Goal: Task Accomplishment & Management: Complete application form

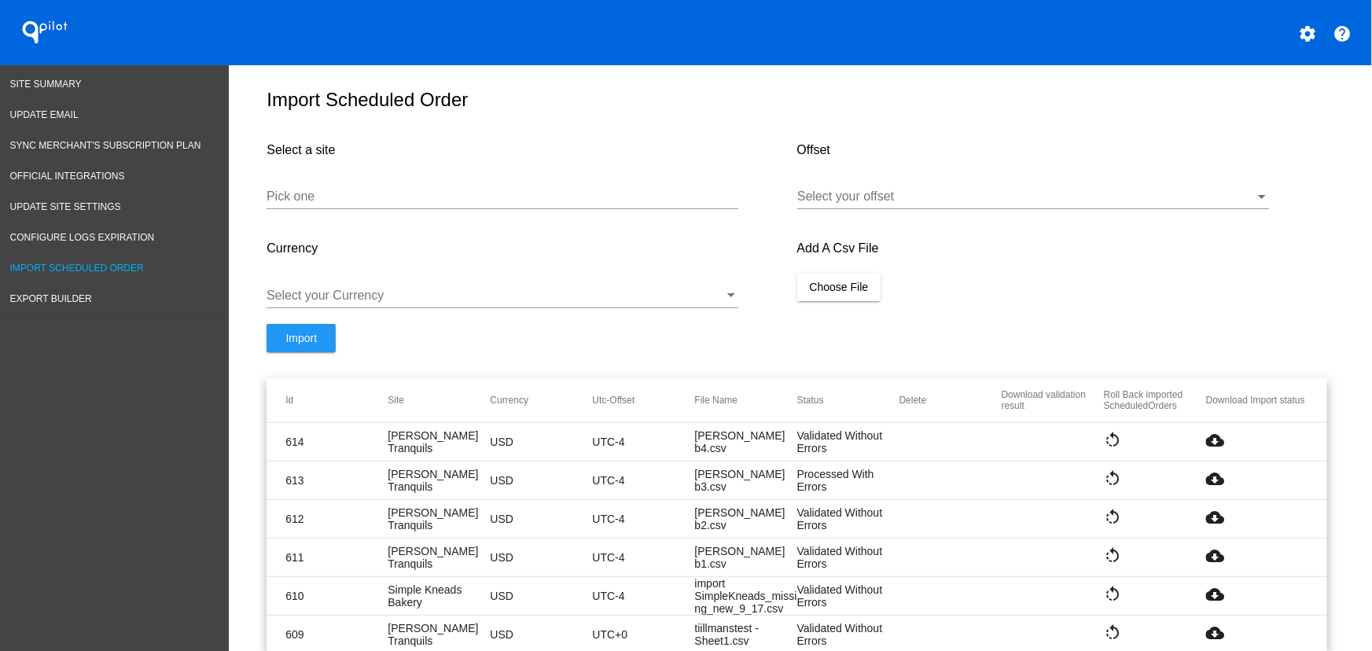
click at [390, 220] on div "Pick one" at bounding box center [503, 199] width 472 height 51
click at [386, 204] on input "Pick one" at bounding box center [503, 196] width 472 height 14
paste input "https://fht2jt-8m.myshopify.com"
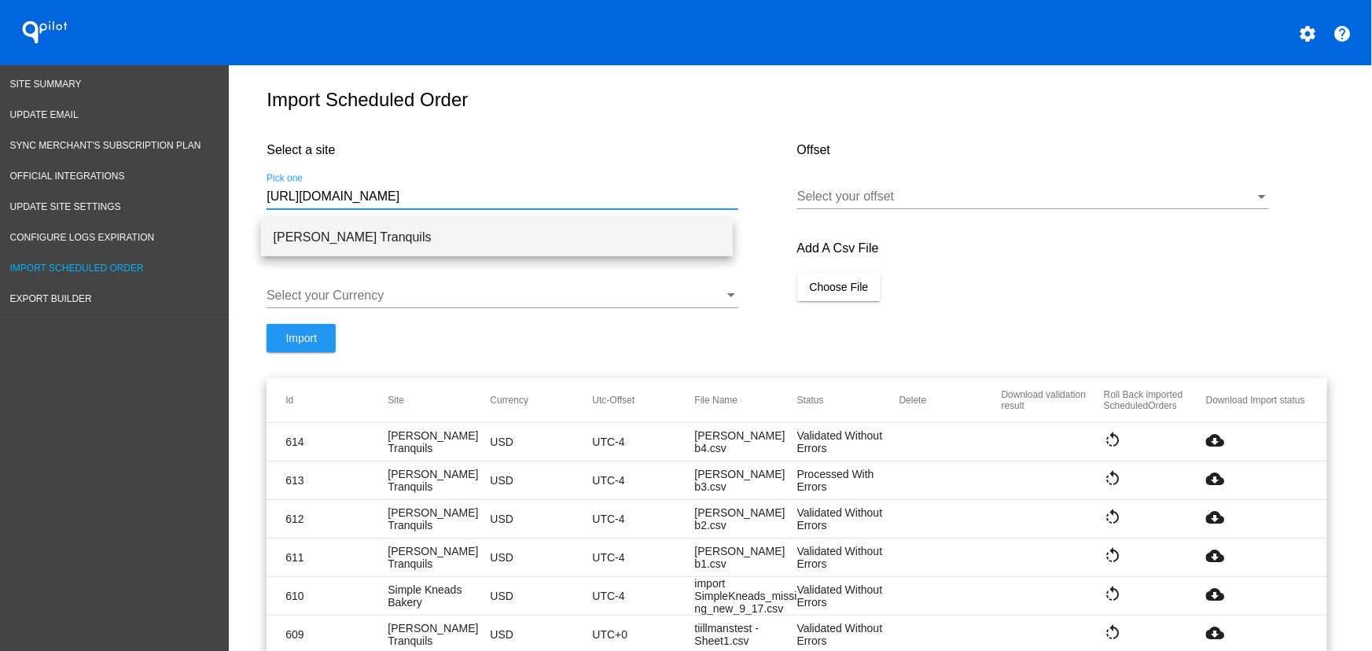
click at [363, 241] on span "[PERSON_NAME] Tranquils" at bounding box center [497, 238] width 447 height 38
type input "[PERSON_NAME] Tranquils"
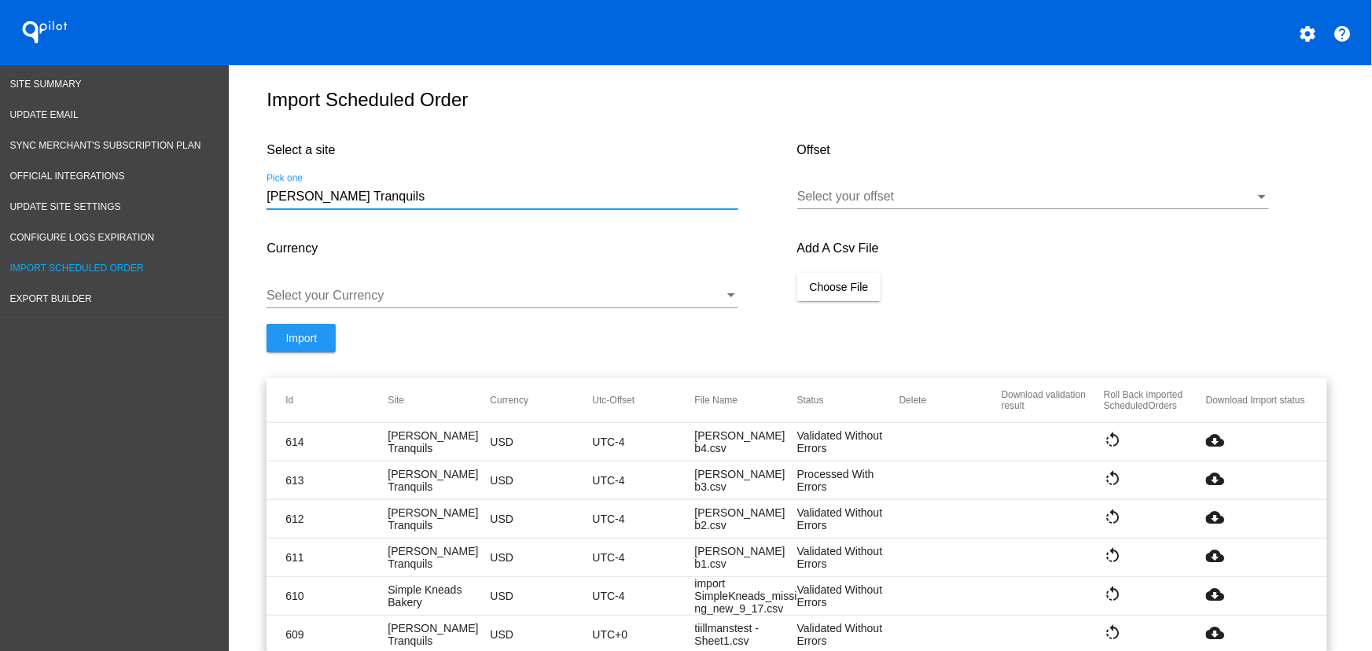
click at [913, 209] on div at bounding box center [1033, 208] width 472 height 1
click at [905, 204] on div at bounding box center [1026, 196] width 458 height 14
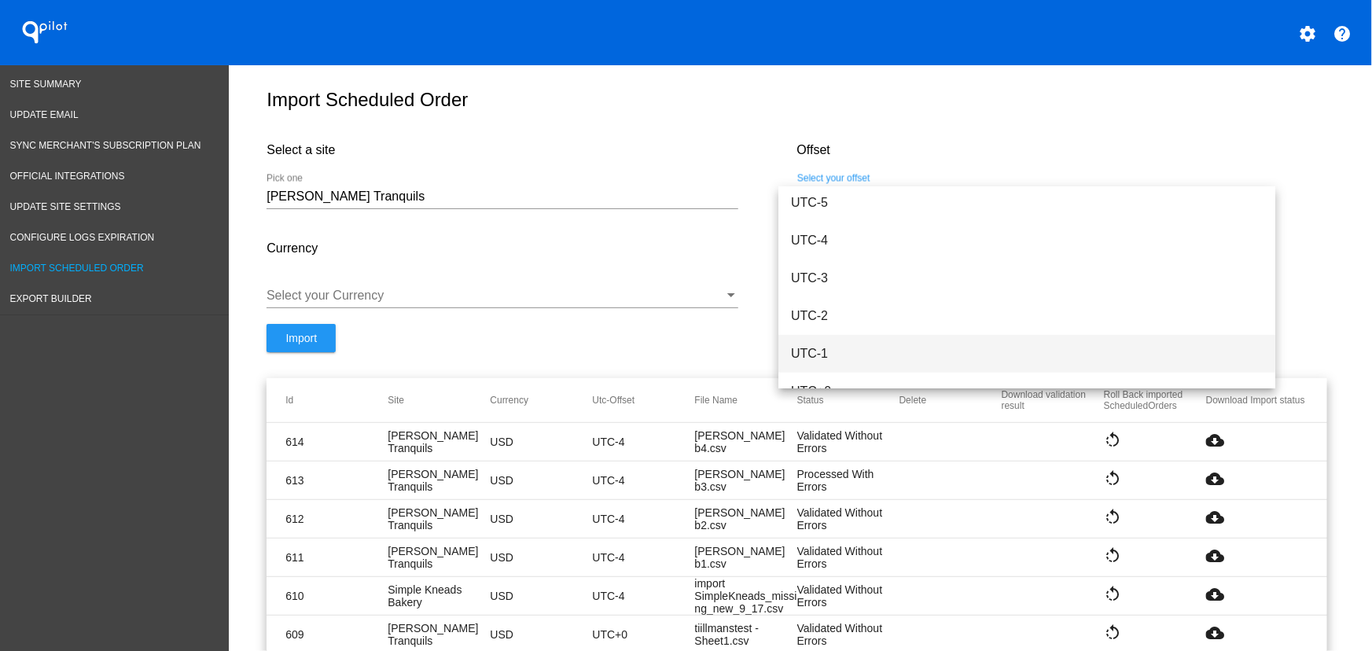
scroll to position [267, 0]
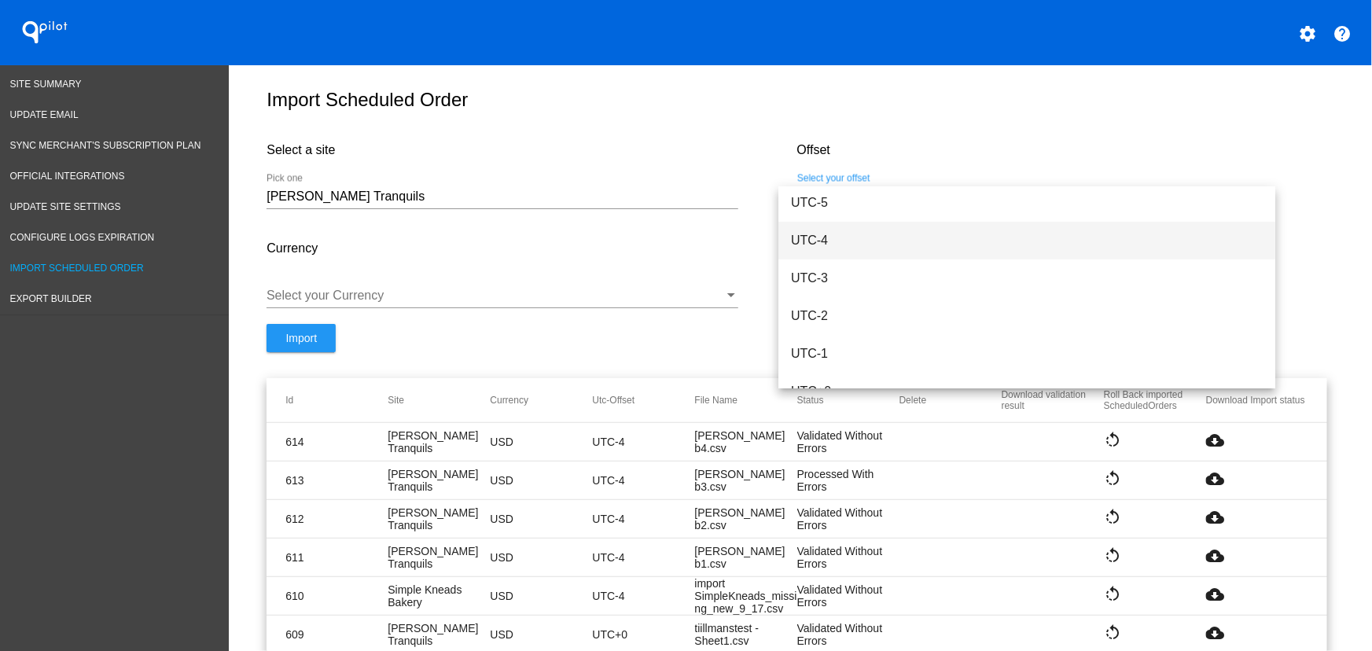
click at [827, 233] on span "UTC-4" at bounding box center [1027, 241] width 472 height 38
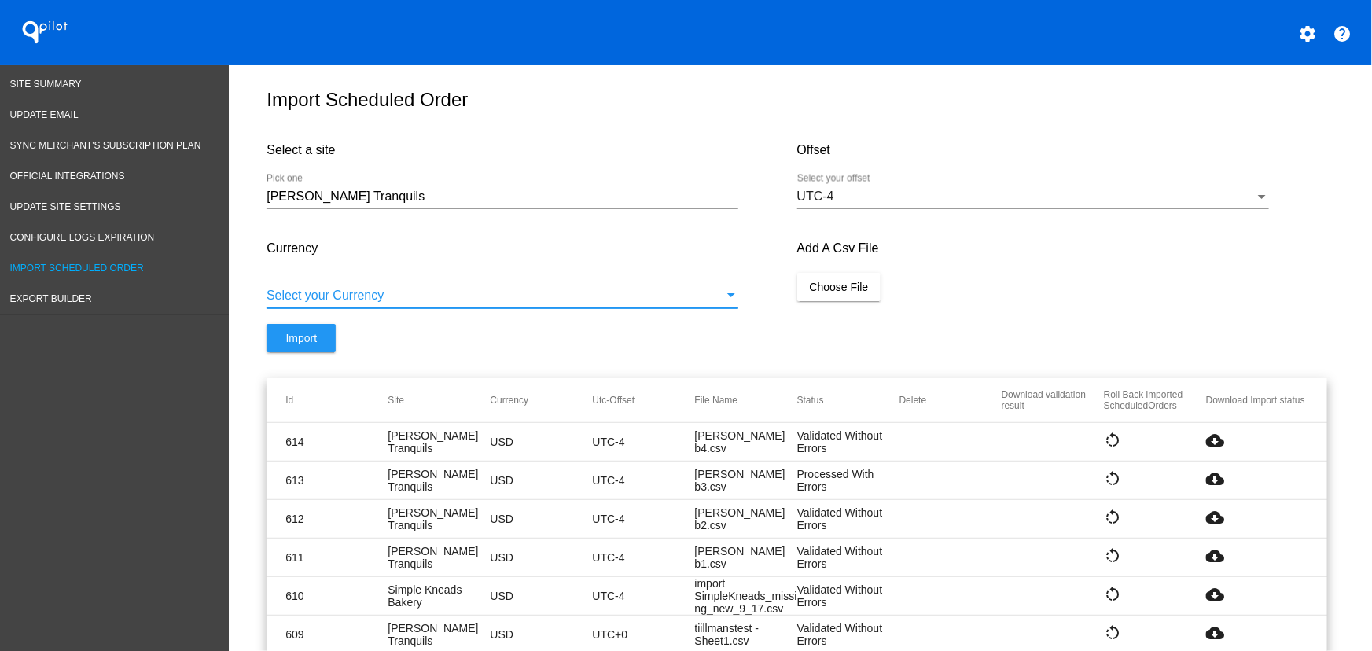
click at [504, 303] on div at bounding box center [496, 296] width 458 height 14
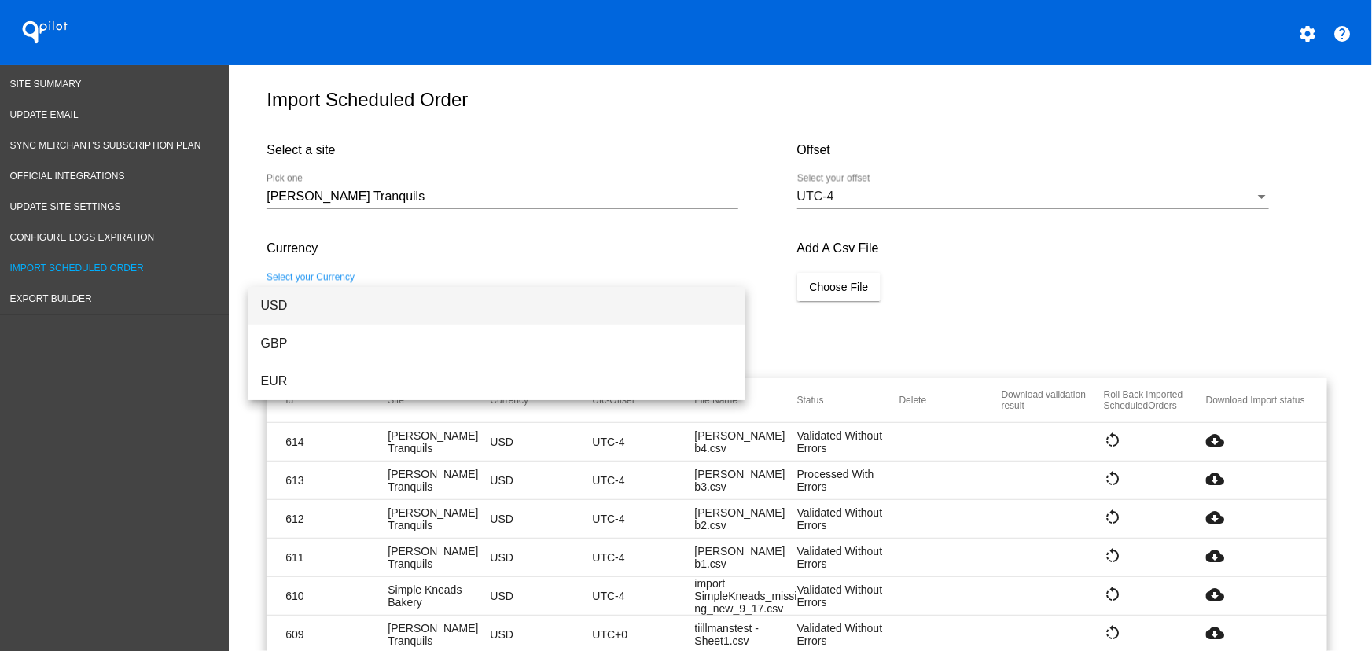
click at [343, 314] on span "USD" at bounding box center [497, 306] width 472 height 38
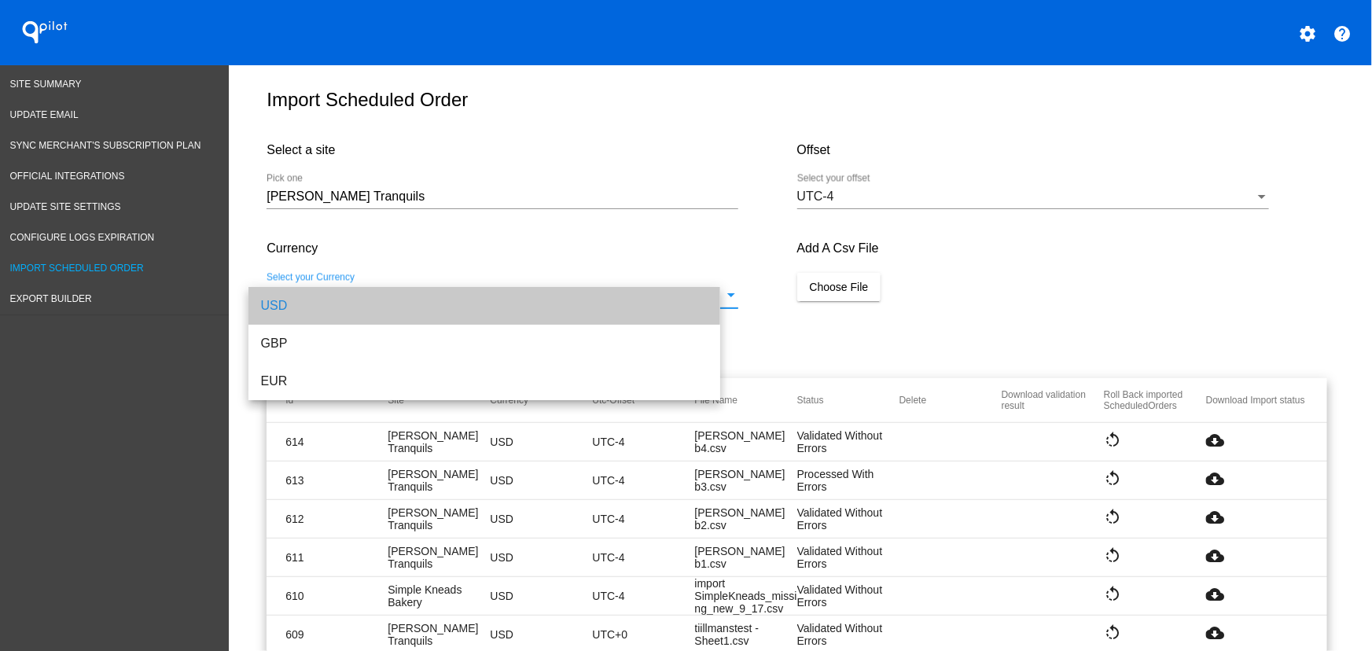
click at [870, 301] on button "Choose File" at bounding box center [839, 287] width 84 height 28
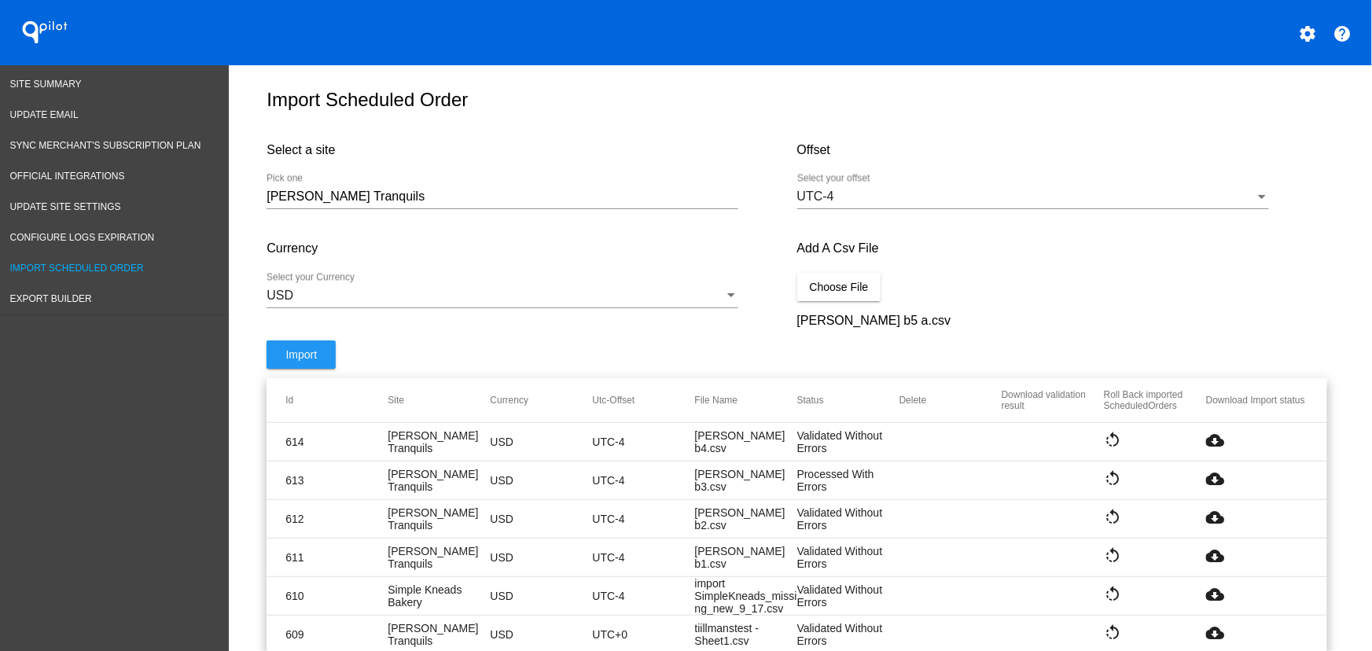
click at [311, 359] on span "Import" at bounding box center [300, 354] width 31 height 13
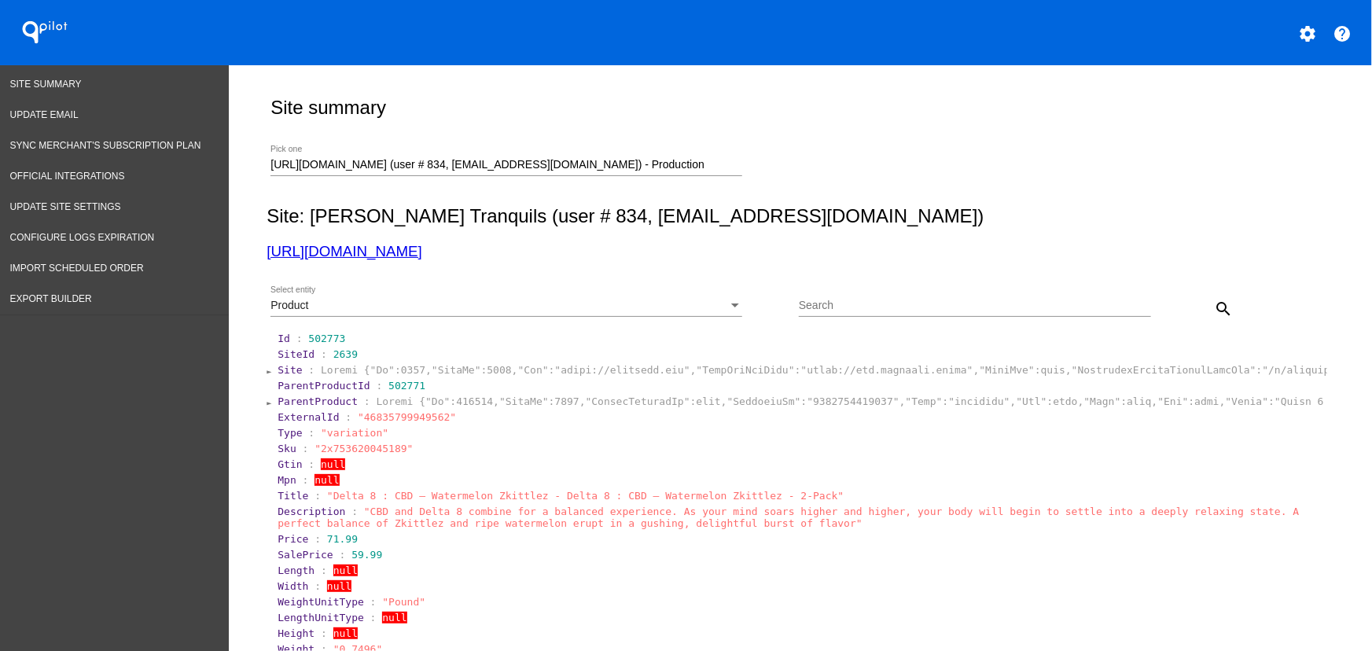
scroll to position [109, 0]
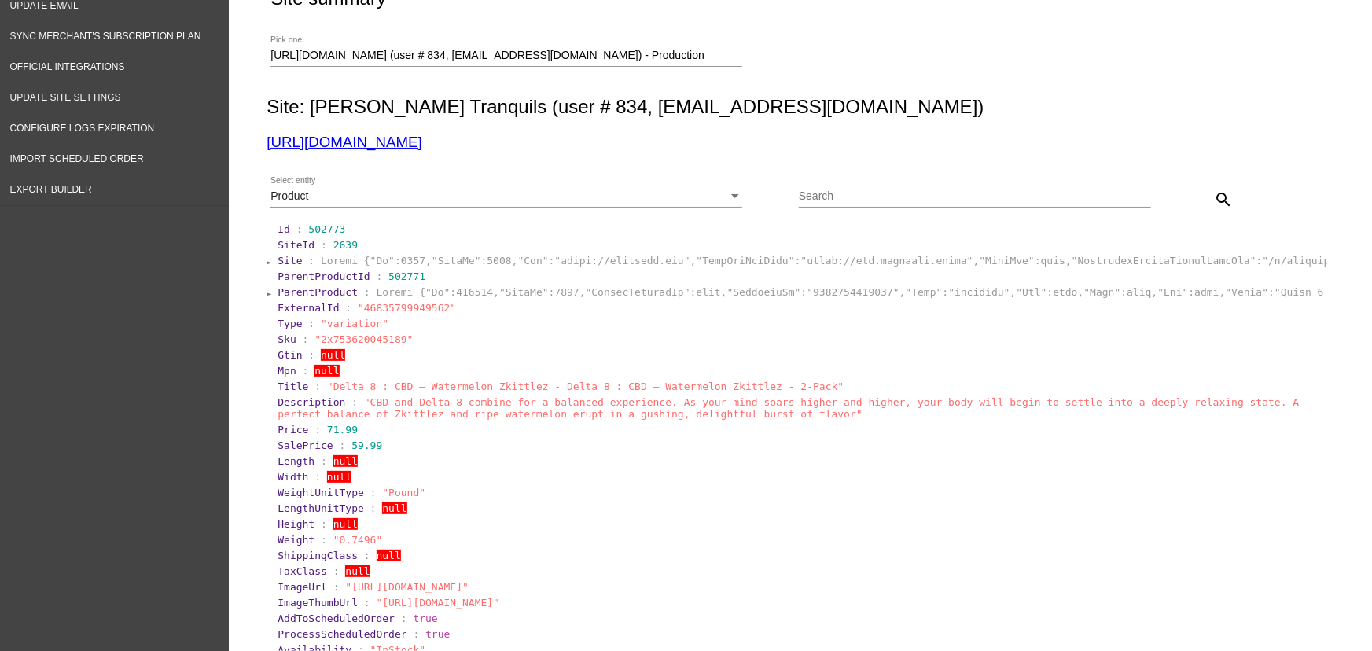
click at [356, 51] on input "[URL][DOMAIN_NAME] (user # 834, [EMAIL_ADDRESS][DOMAIN_NAME]) - Production" at bounding box center [506, 56] width 472 height 13
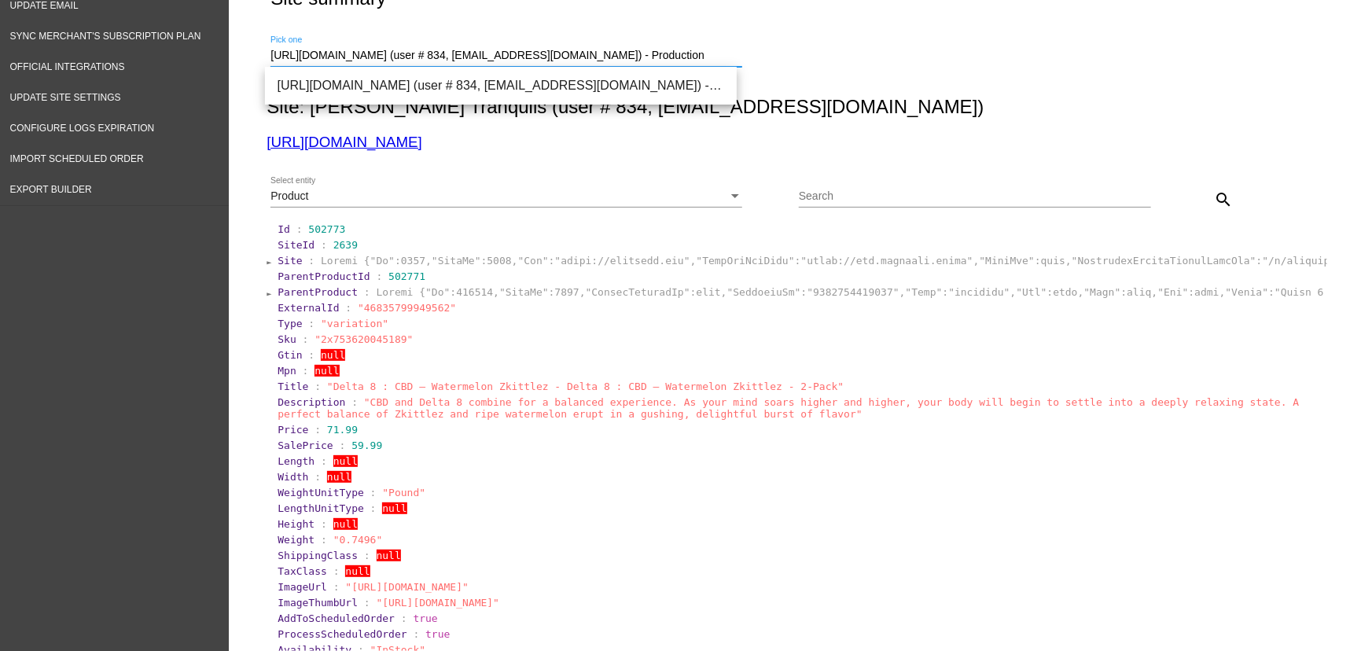
click at [334, 246] on span "2639" at bounding box center [345, 245] width 24 height 12
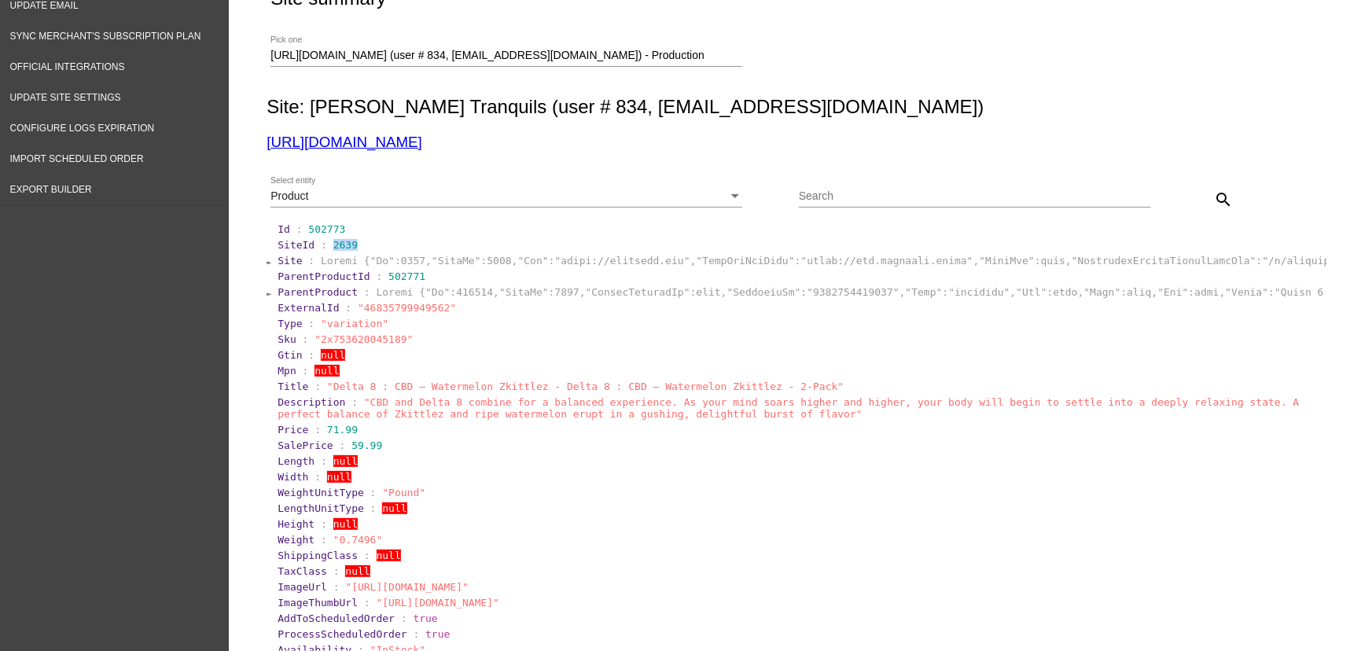
click at [334, 246] on span "2639" at bounding box center [345, 245] width 24 height 12
drag, startPoint x: 1218, startPoint y: 190, endPoint x: 1095, endPoint y: 198, distance: 122.9
click at [1218, 190] on mat-icon "search" at bounding box center [1223, 199] width 19 height 19
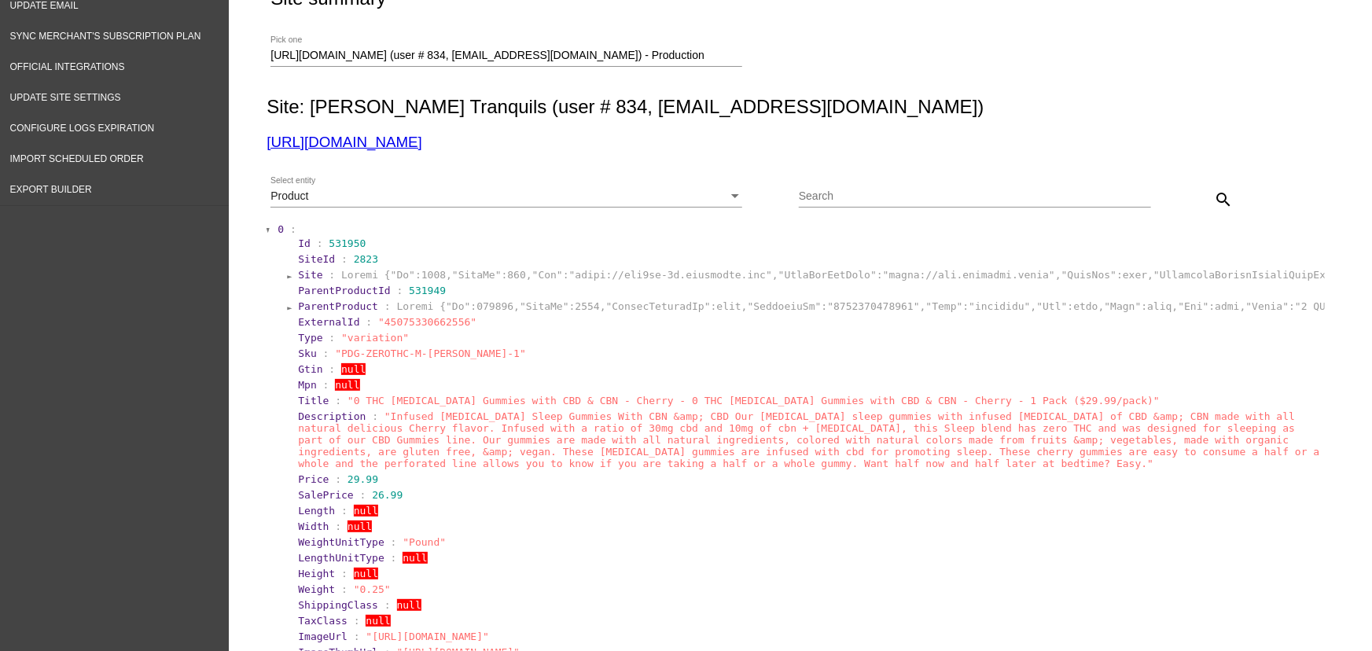
click at [354, 262] on span "2823" at bounding box center [366, 259] width 24 height 12
copy span "2823"
click at [337, 55] on input "https://fht2jt-8m.myshopify.com (user # 834, info@tillmanstranquils.com) - Prod…" at bounding box center [506, 56] width 472 height 13
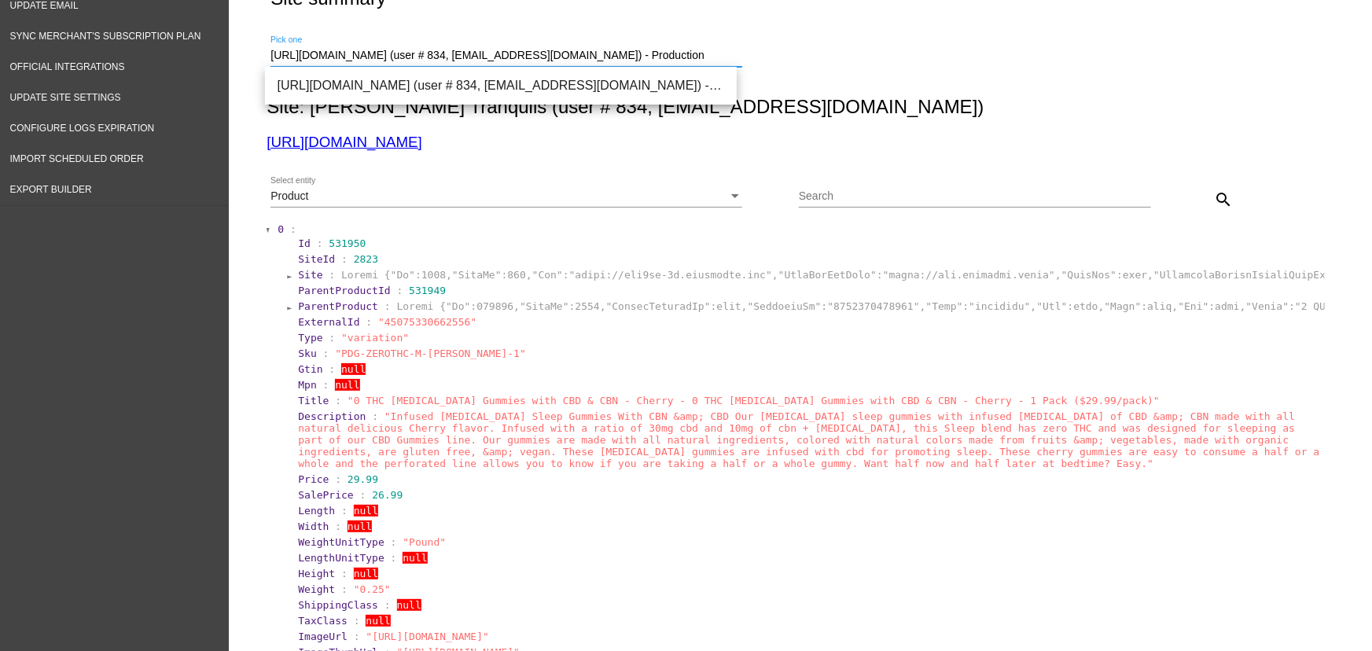
click at [337, 55] on input "https://fht2jt-8m.myshopify.com (user # 834, info@tillmanstranquils.com) - Prod…" at bounding box center [506, 56] width 472 height 13
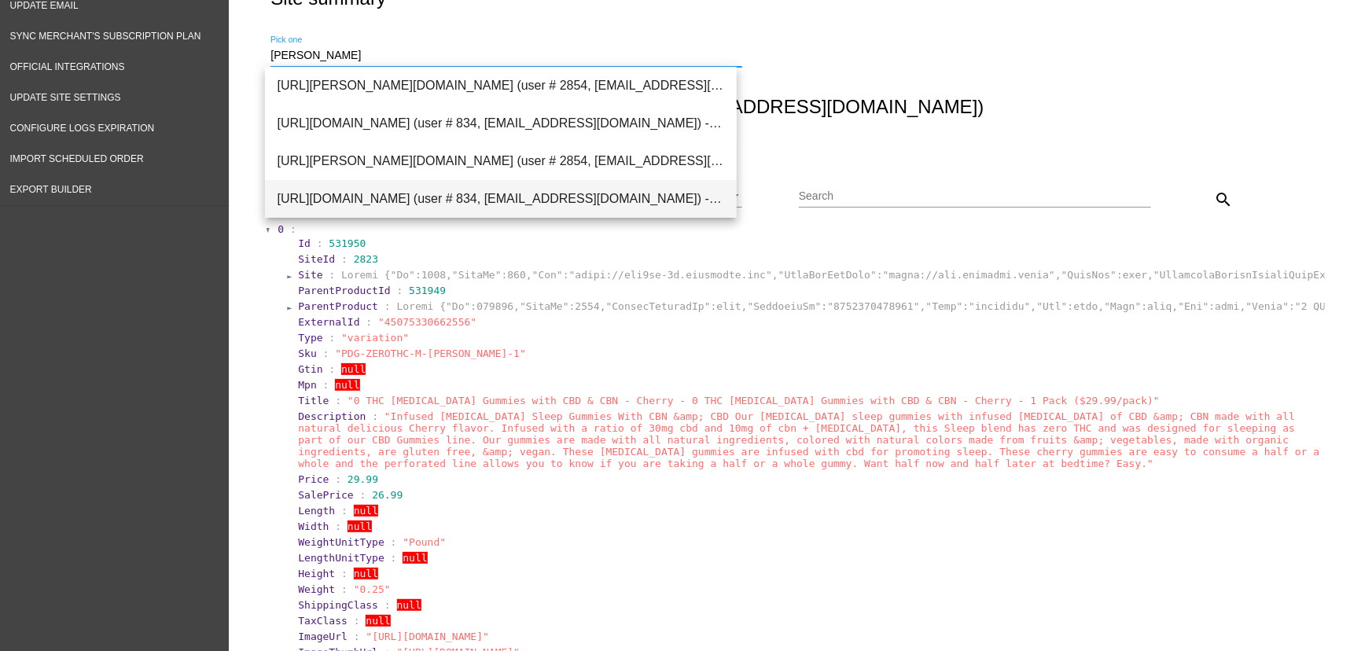
click at [366, 198] on span "https://www.tillmanstranquils.com (user # 834, info@tillmanstranquils.com) - Pr…" at bounding box center [501, 199] width 447 height 38
type input "https://www.tillmanstranquils.com (user # 834, info@tillmanstranquils.com) - Pr…"
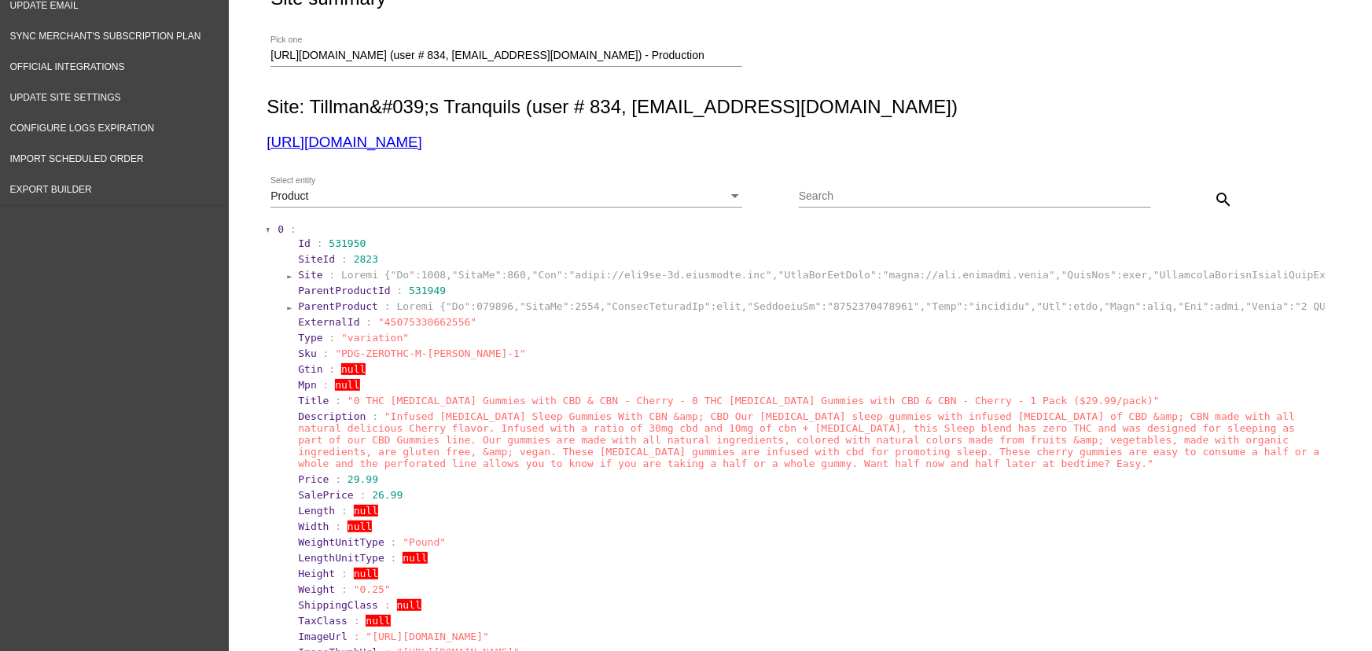
drag, startPoint x: 497, startPoint y: 141, endPoint x: 259, endPoint y: 147, distance: 237.5
click at [267, 147] on h3 "[URL][DOMAIN_NAME]" at bounding box center [797, 142] width 1061 height 17
copy link "[URL][DOMAIN_NAME]"
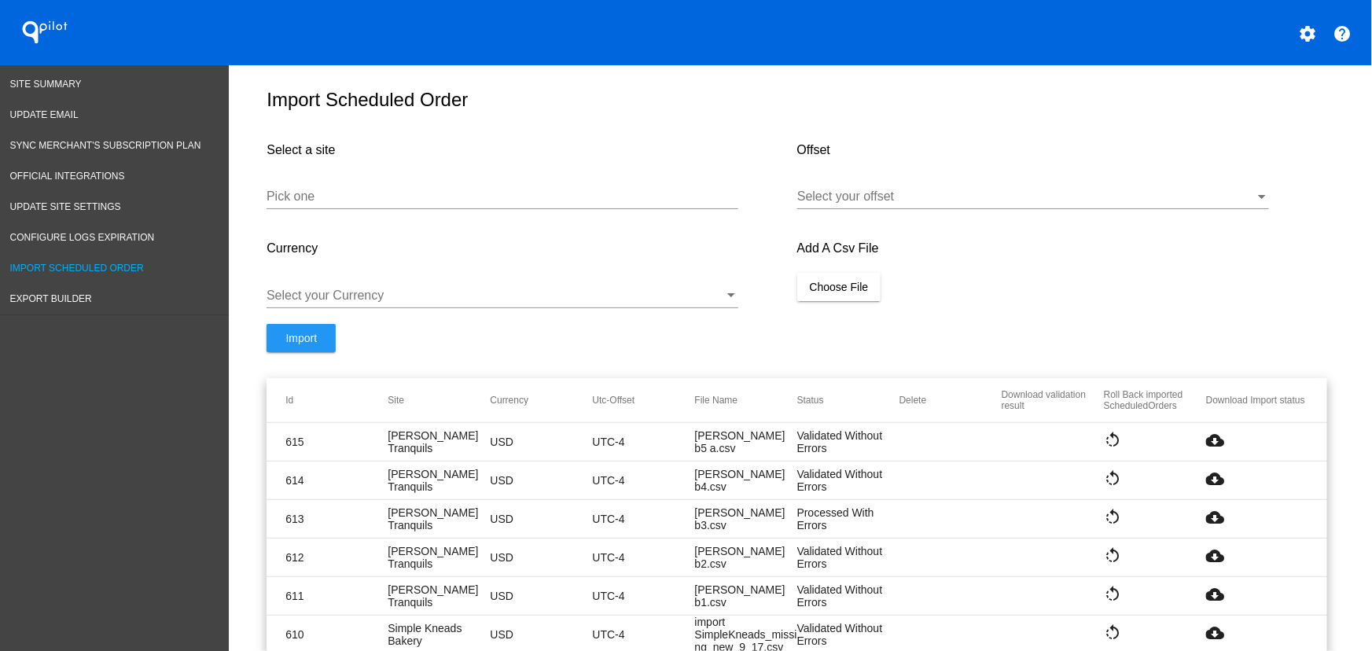
click at [1214, 450] on mat-icon "cloud_download" at bounding box center [1215, 440] width 19 height 19
click at [385, 209] on div "Pick one" at bounding box center [503, 191] width 472 height 35
paste input "https://fht2jt-8m.myshopify.com"
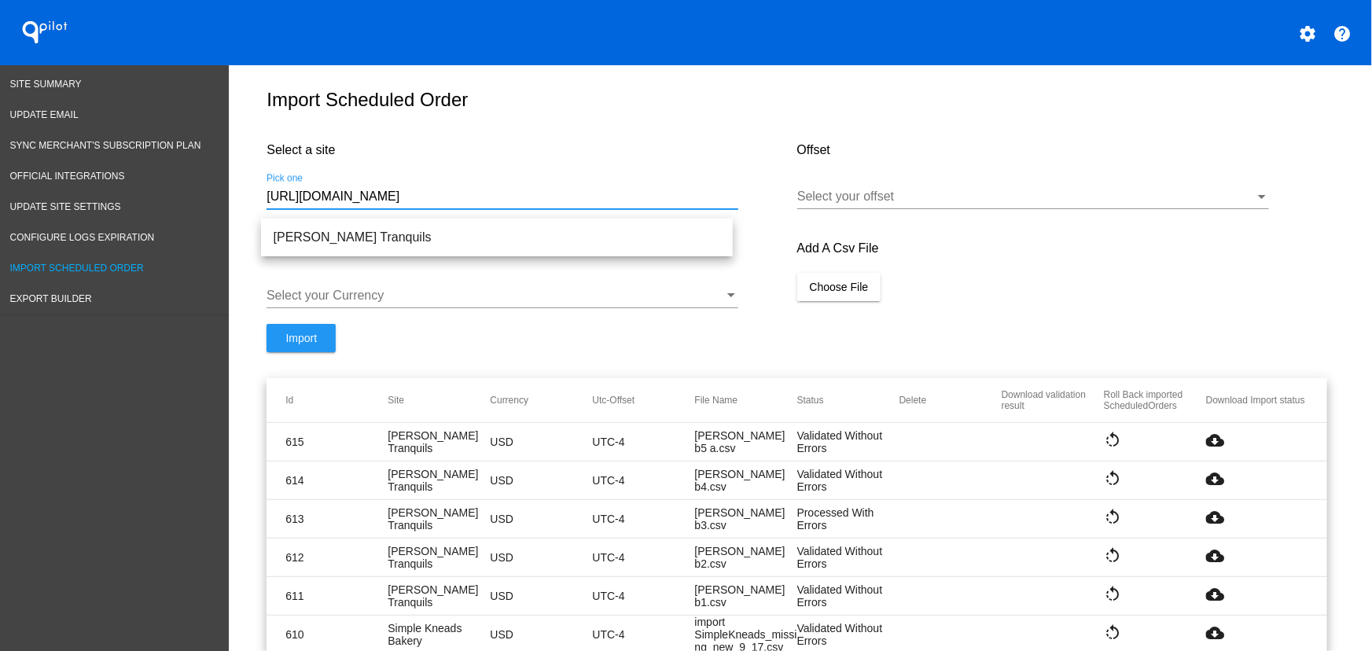
click at [373, 204] on input "https://fht2jt-8m.myshopify.com" at bounding box center [503, 196] width 472 height 14
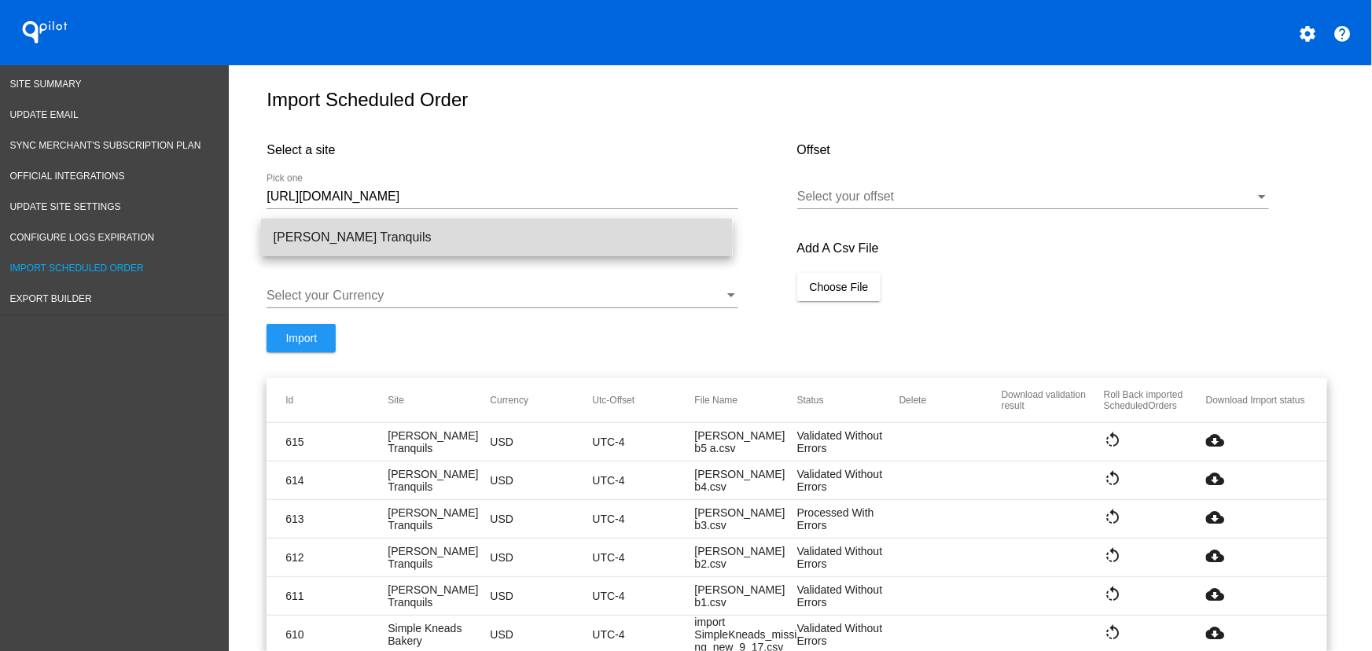
click at [383, 238] on span "[PERSON_NAME] Tranquils" at bounding box center [497, 238] width 447 height 38
type input "[PERSON_NAME] Tranquils"
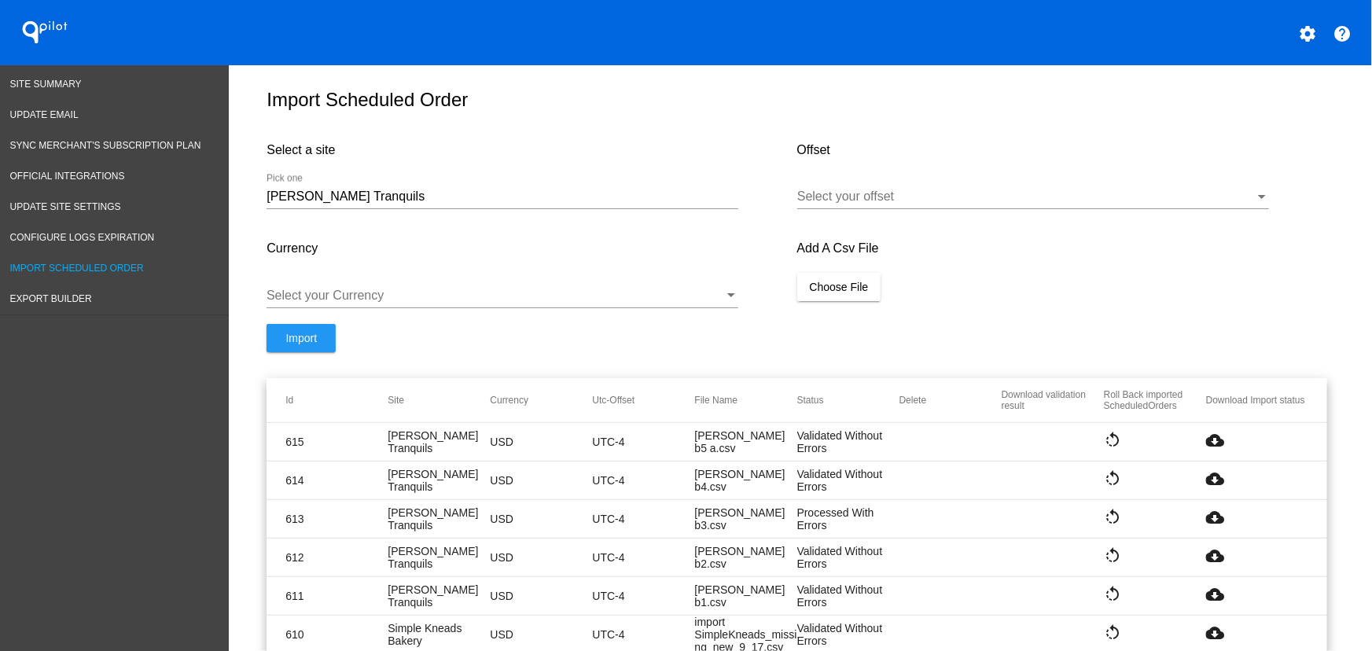
drag, startPoint x: 940, startPoint y: 219, endPoint x: 926, endPoint y: 206, distance: 19.5
click at [939, 219] on div "Select your offset" at bounding box center [1033, 199] width 472 height 51
click at [926, 204] on div at bounding box center [1026, 196] width 458 height 14
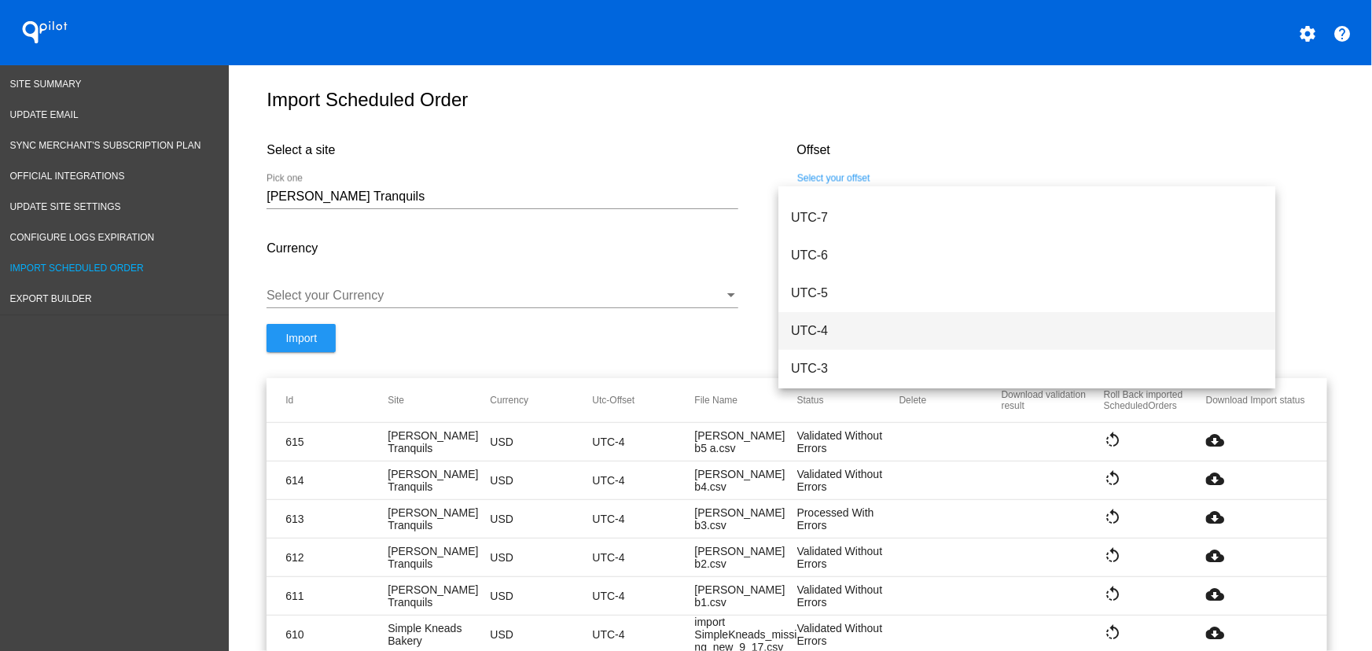
scroll to position [177, 0]
click at [846, 322] on span "UTC-4" at bounding box center [1027, 331] width 472 height 38
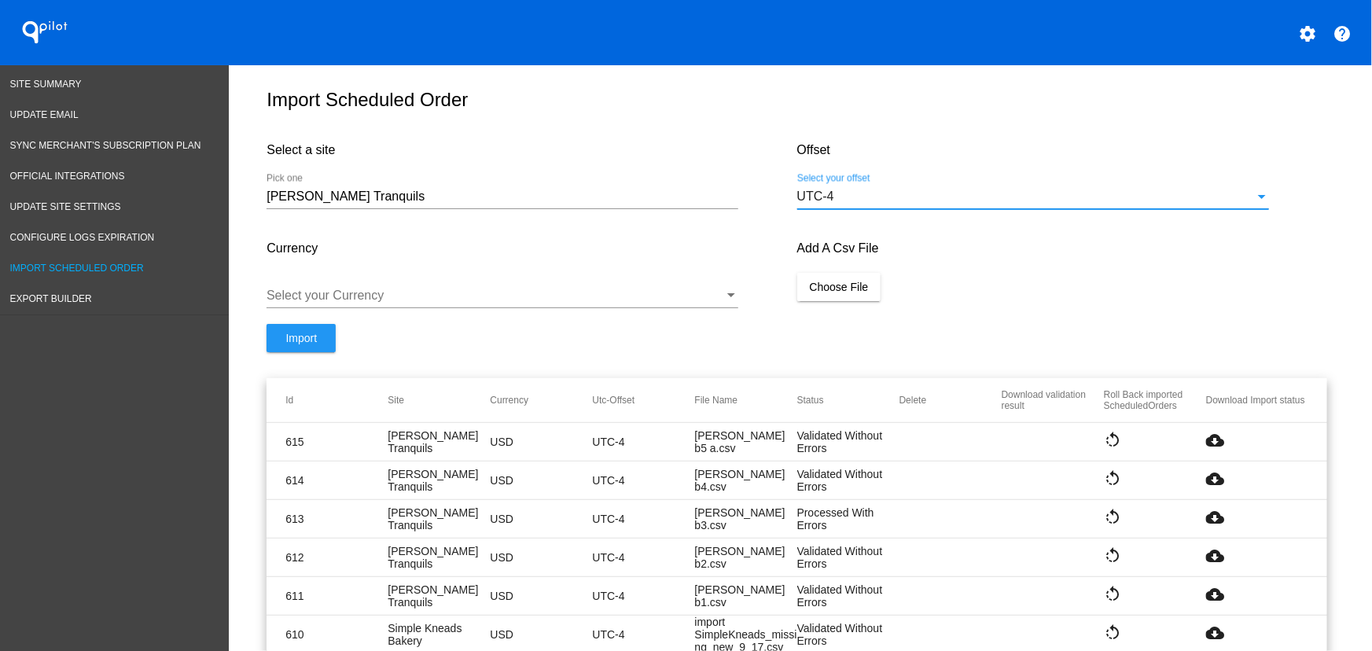
click at [456, 303] on div at bounding box center [496, 296] width 458 height 14
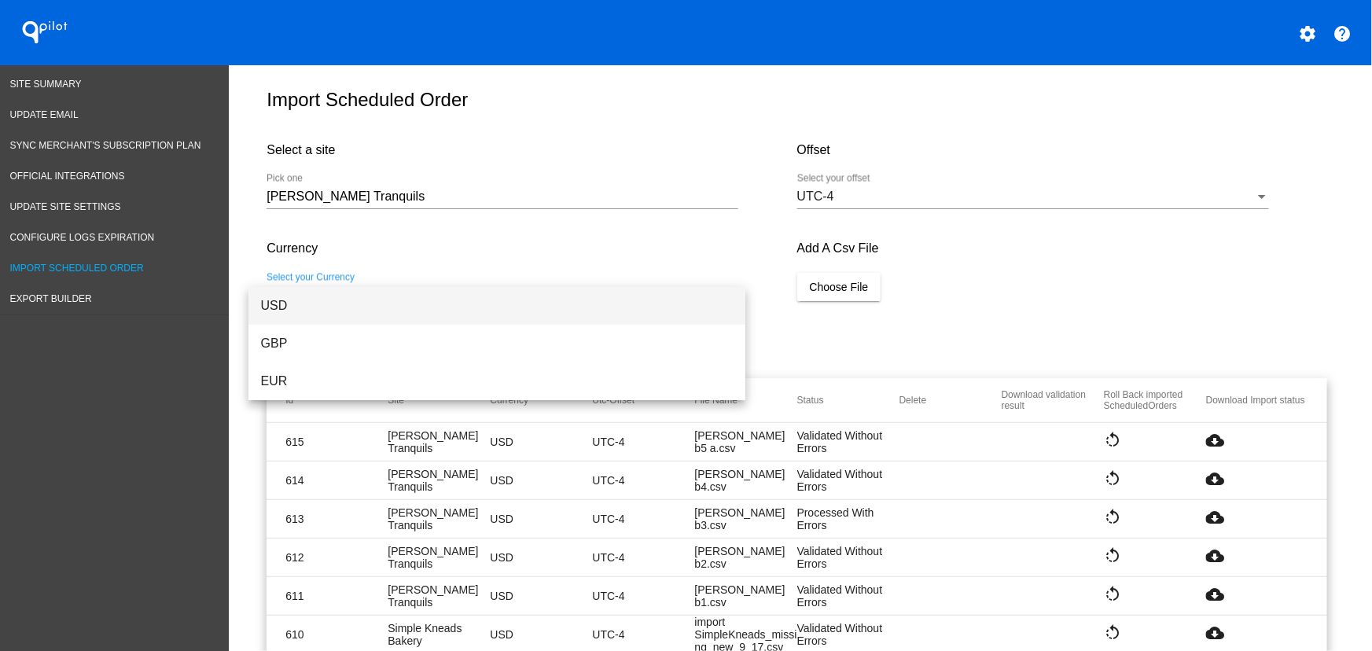
click at [346, 307] on span "USD" at bounding box center [497, 306] width 472 height 38
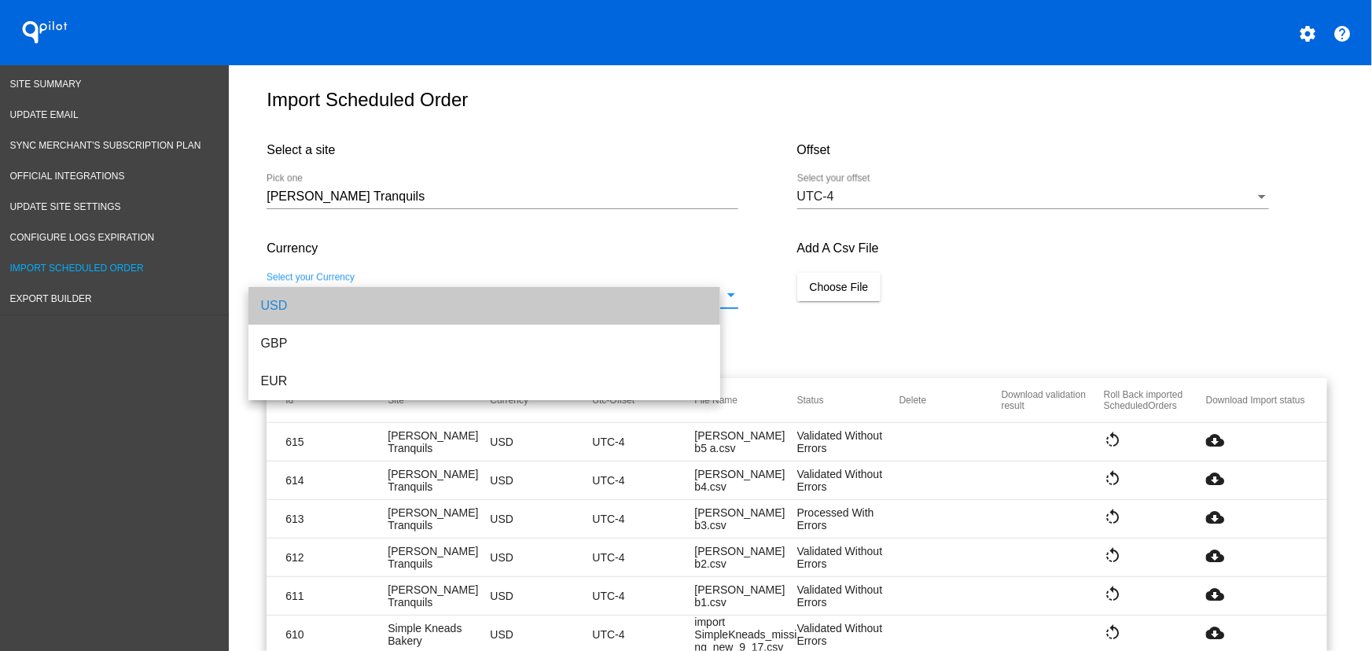
click at [881, 283] on div "Add A Csv File Choose File" at bounding box center [1062, 274] width 530 height 99
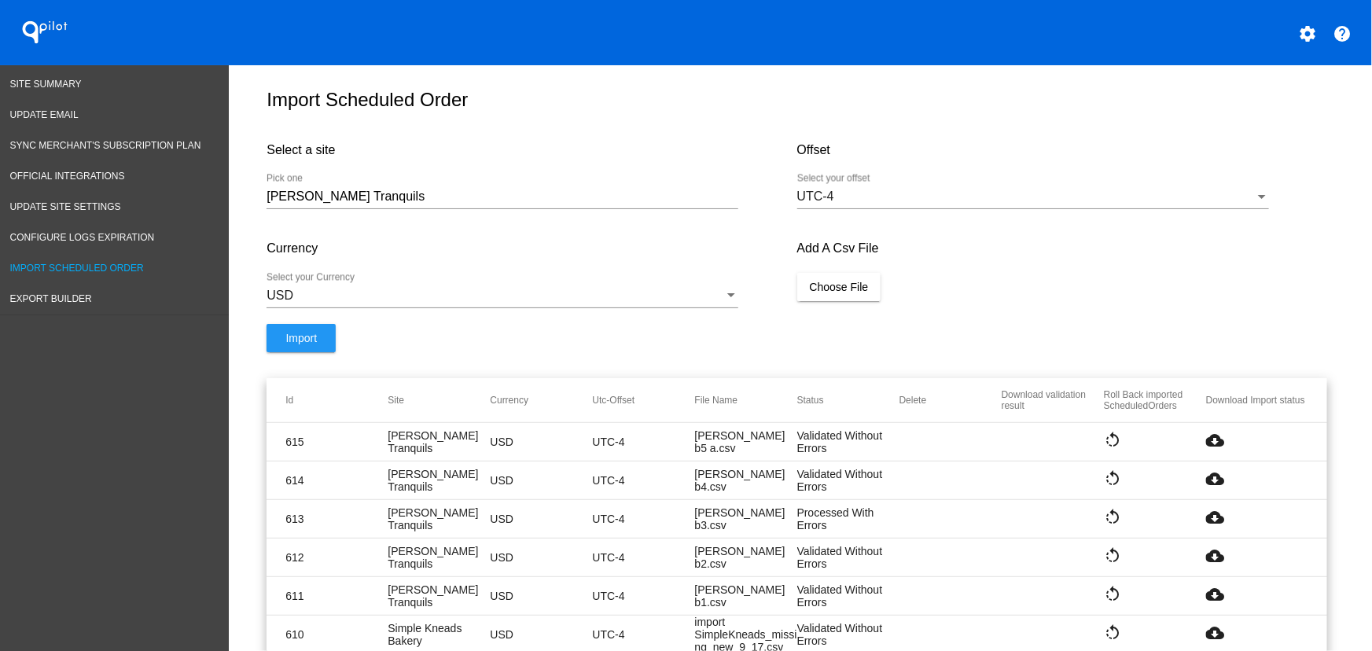
click at [864, 290] on button "Choose File" at bounding box center [839, 287] width 84 height 28
click at [287, 361] on span "Import" at bounding box center [300, 354] width 31 height 13
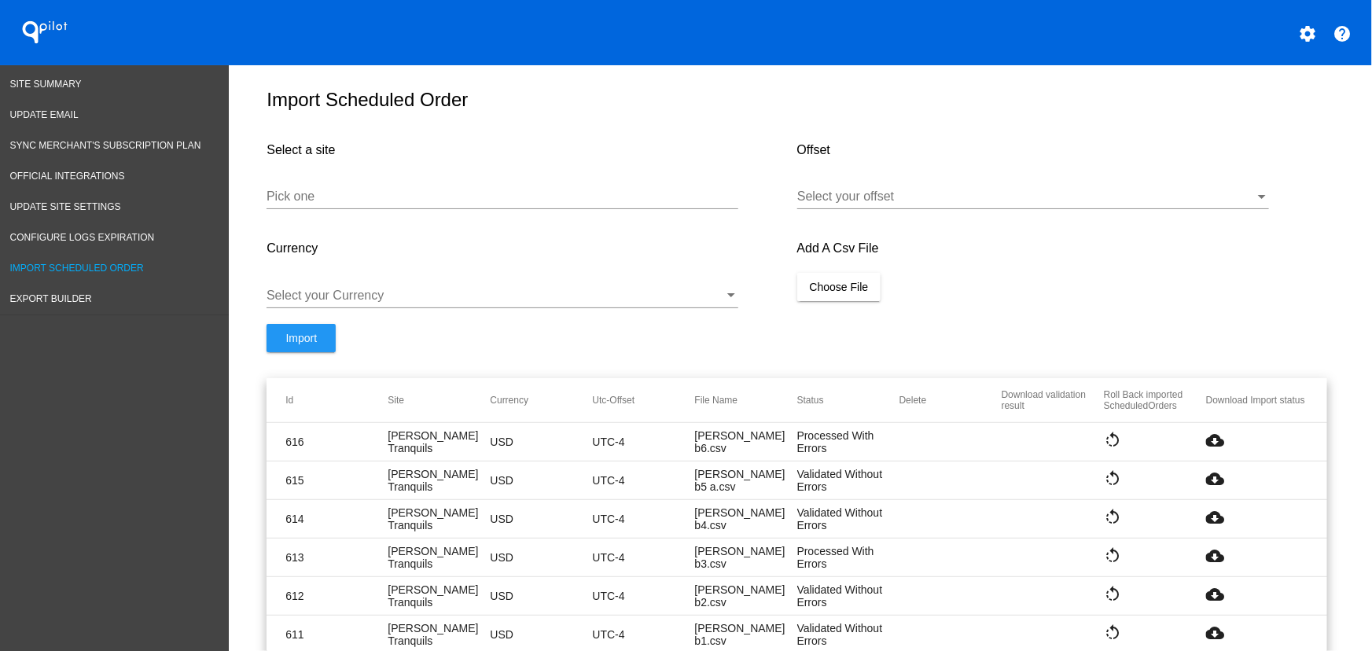
click at [1208, 450] on mat-icon "cloud_download" at bounding box center [1215, 440] width 19 height 19
click at [96, 204] on span "Update Site Settings" at bounding box center [65, 206] width 111 height 11
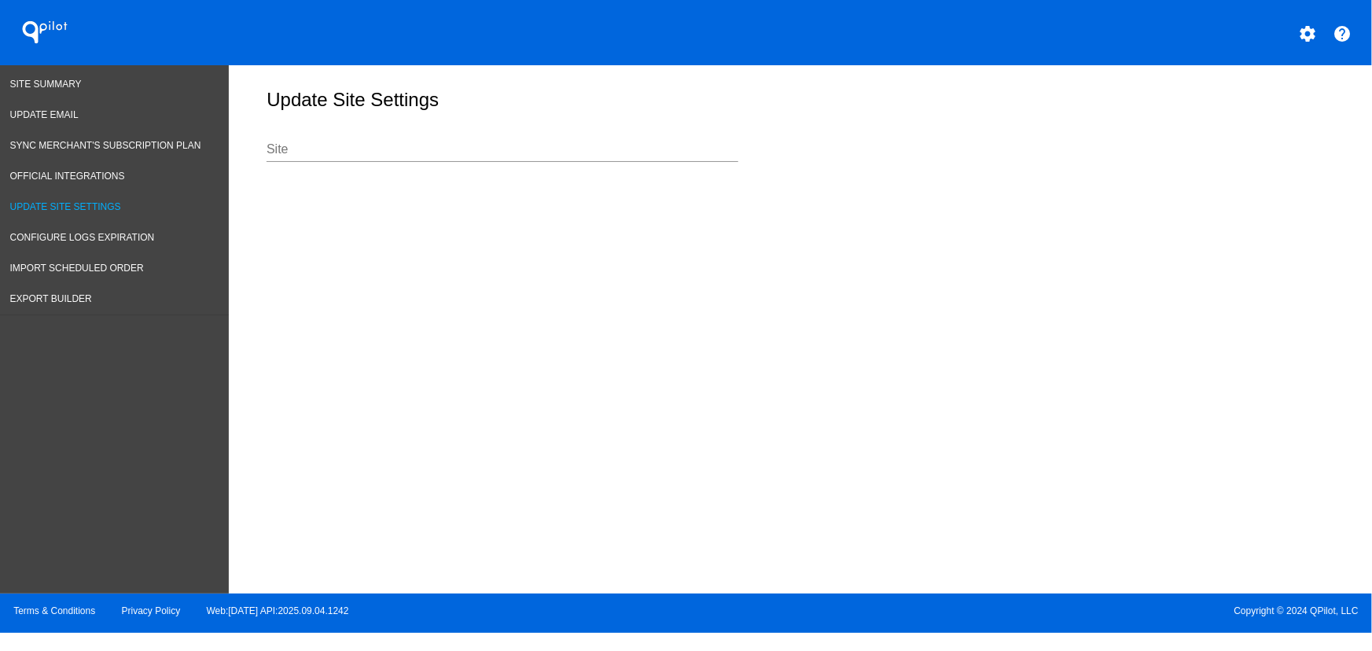
click at [371, 149] on div "Site" at bounding box center [503, 144] width 472 height 35
paste input "https://www.tillmanstranquils.com"
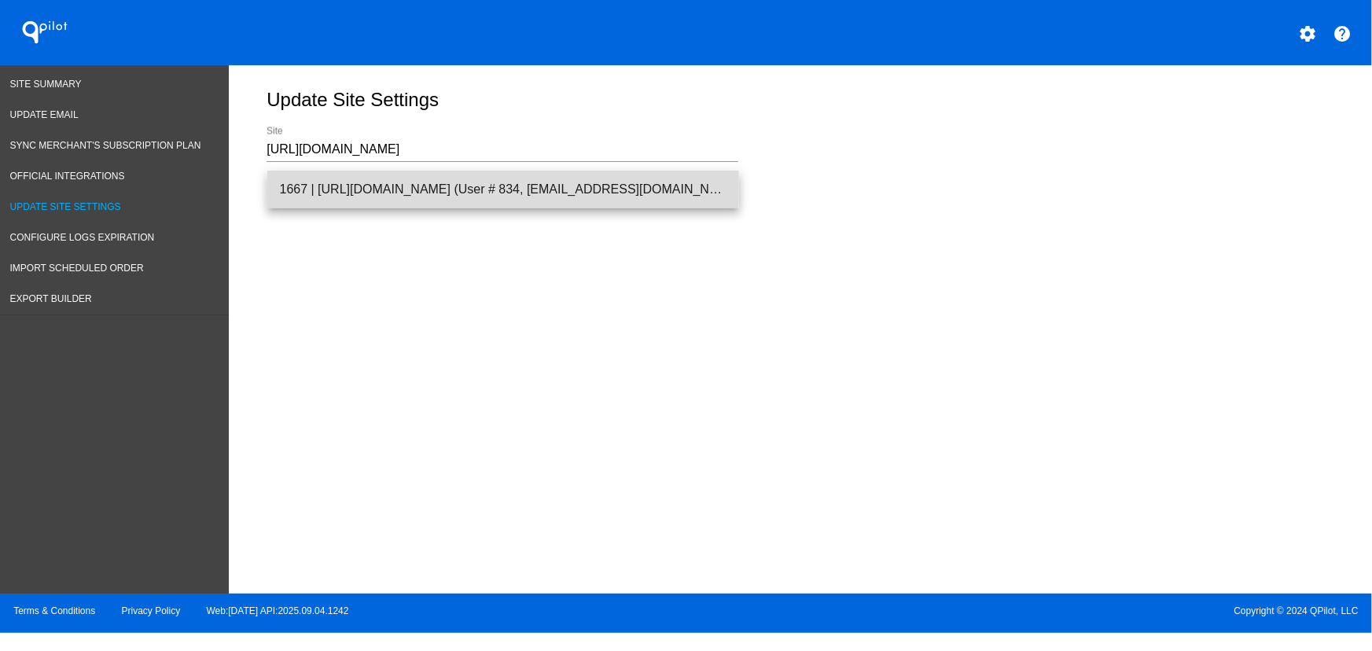
click at [356, 181] on span "1667 | https://www.tillmanstranquils.com (User # 834, info@tillmanstranquils.co…" at bounding box center [503, 190] width 447 height 38
type input "1667 | https://www.tillmanstranquils.com (User # 834, info@tillmanstranquils.co…"
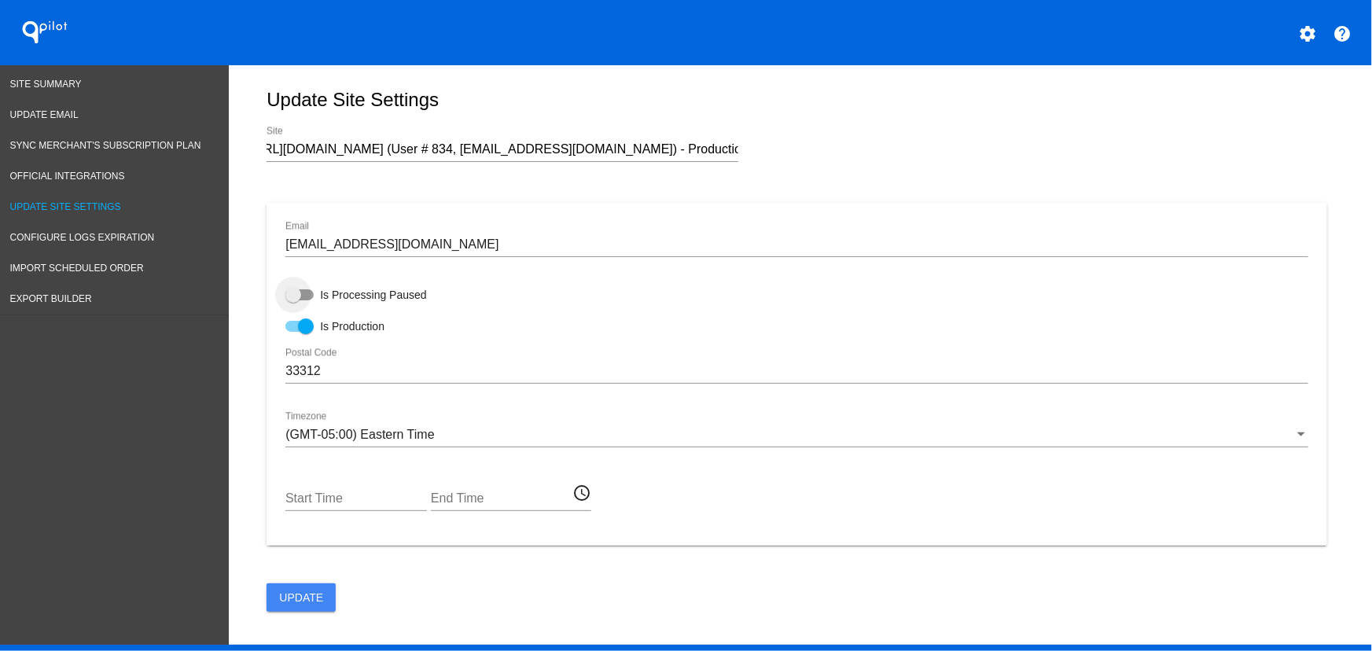
click at [296, 299] on div at bounding box center [299, 294] width 28 height 11
click at [293, 300] on input "Is Processing Paused" at bounding box center [292, 300] width 1 height 1
checkbox input "true"
click at [314, 598] on span "Update" at bounding box center [301, 597] width 44 height 13
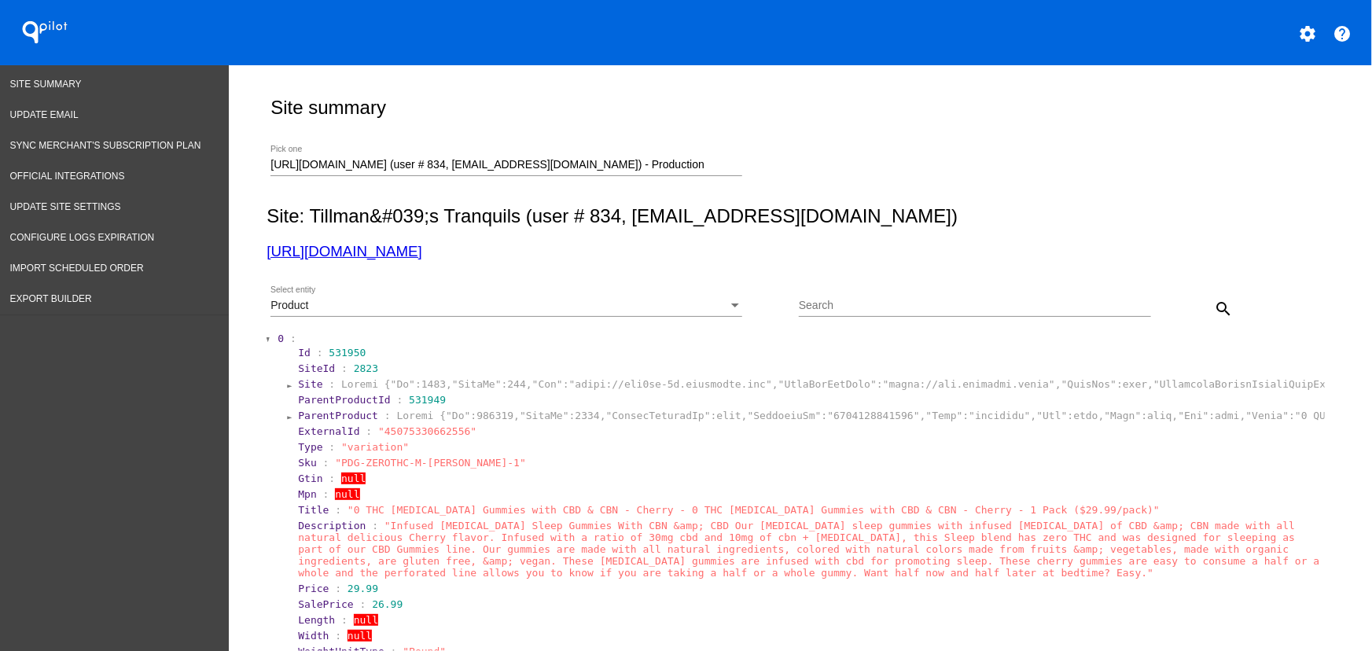
scroll to position [109, 0]
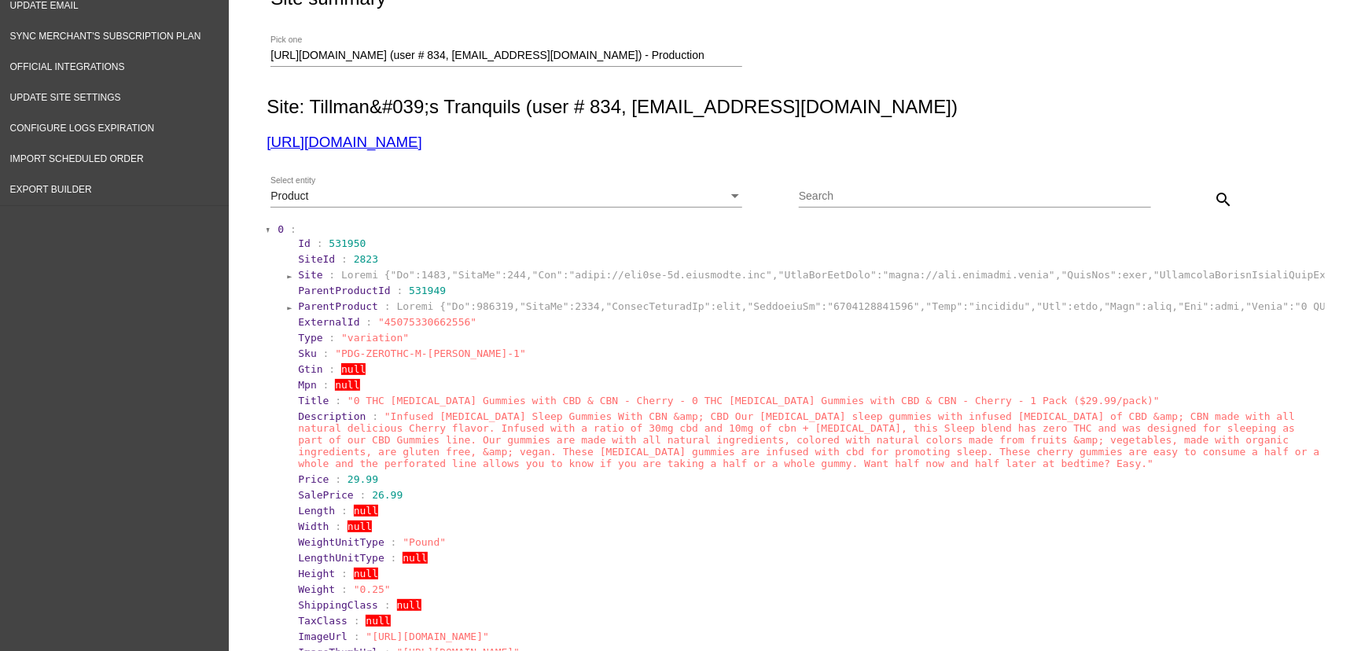
click at [329, 41] on div "[URL][DOMAIN_NAME] (user # 834, [EMAIL_ADDRESS][DOMAIN_NAME]) - Production Pick…" at bounding box center [506, 51] width 472 height 31
click at [331, 57] on input "[URL][DOMAIN_NAME] (user # 834, [EMAIL_ADDRESS][DOMAIN_NAME]) - Production" at bounding box center [506, 56] width 472 height 13
click at [331, 57] on input "https://www.tillmanstranquils.com (user # 834, info@tillmanstranquils.com) - Pr…" at bounding box center [506, 56] width 472 height 13
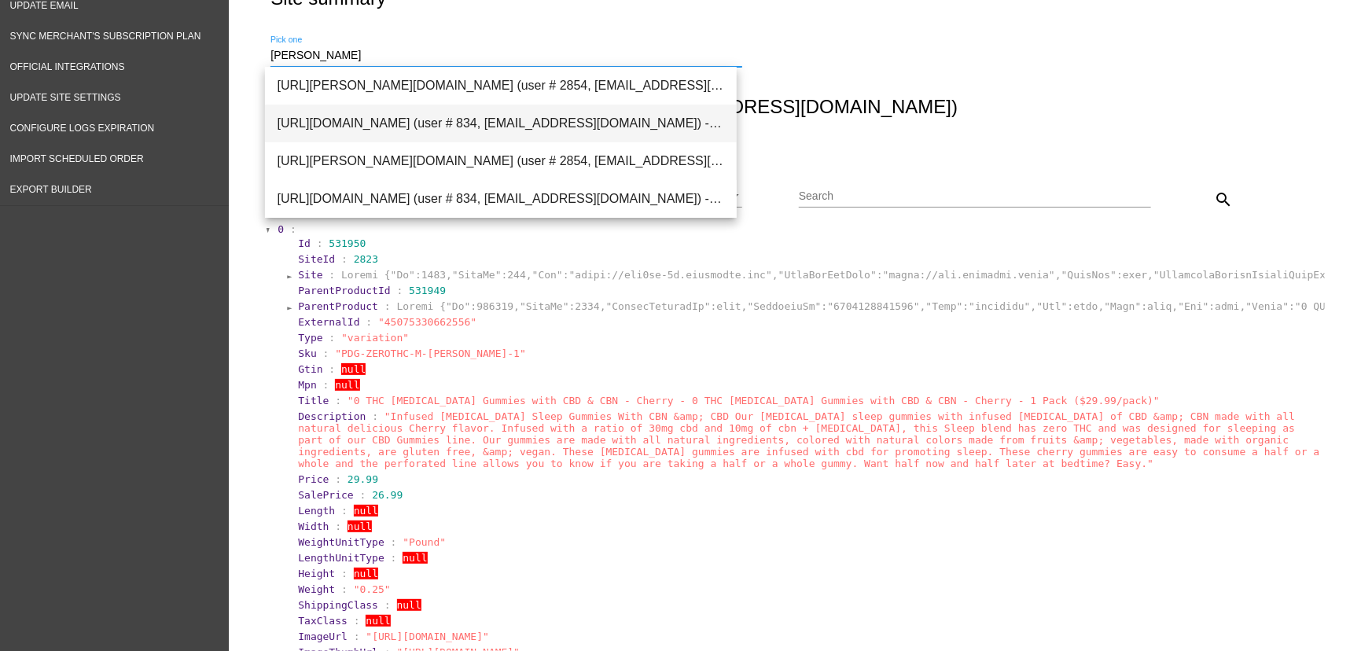
click at [373, 122] on span "https://fht2jt-8m.myshopify.com (user # 834, info@tillmanstranquils.com) - Prod…" at bounding box center [501, 124] width 447 height 38
type input "https://fht2jt-8m.myshopify.com (user # 834, info@tillmanstranquils.com) - Prod…"
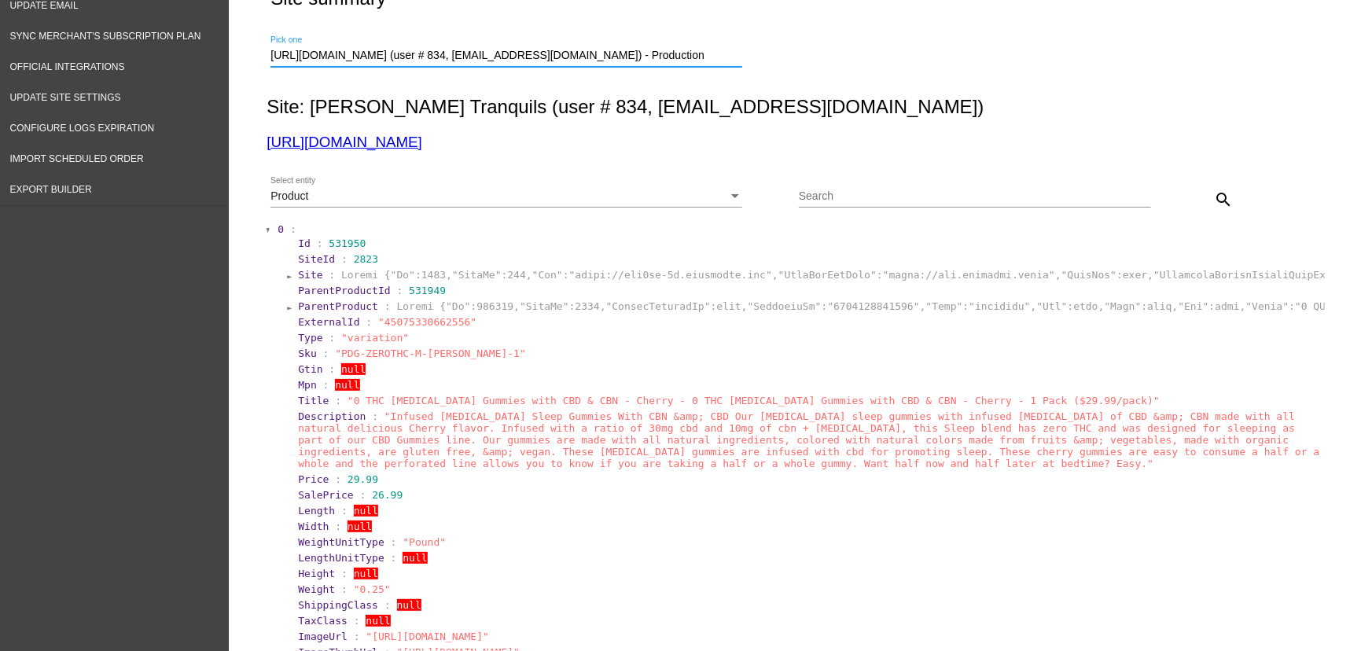
drag, startPoint x: 688, startPoint y: 187, endPoint x: 275, endPoint y: 193, distance: 412.8
click at [687, 187] on div "Product Select entity" at bounding box center [506, 192] width 472 height 31
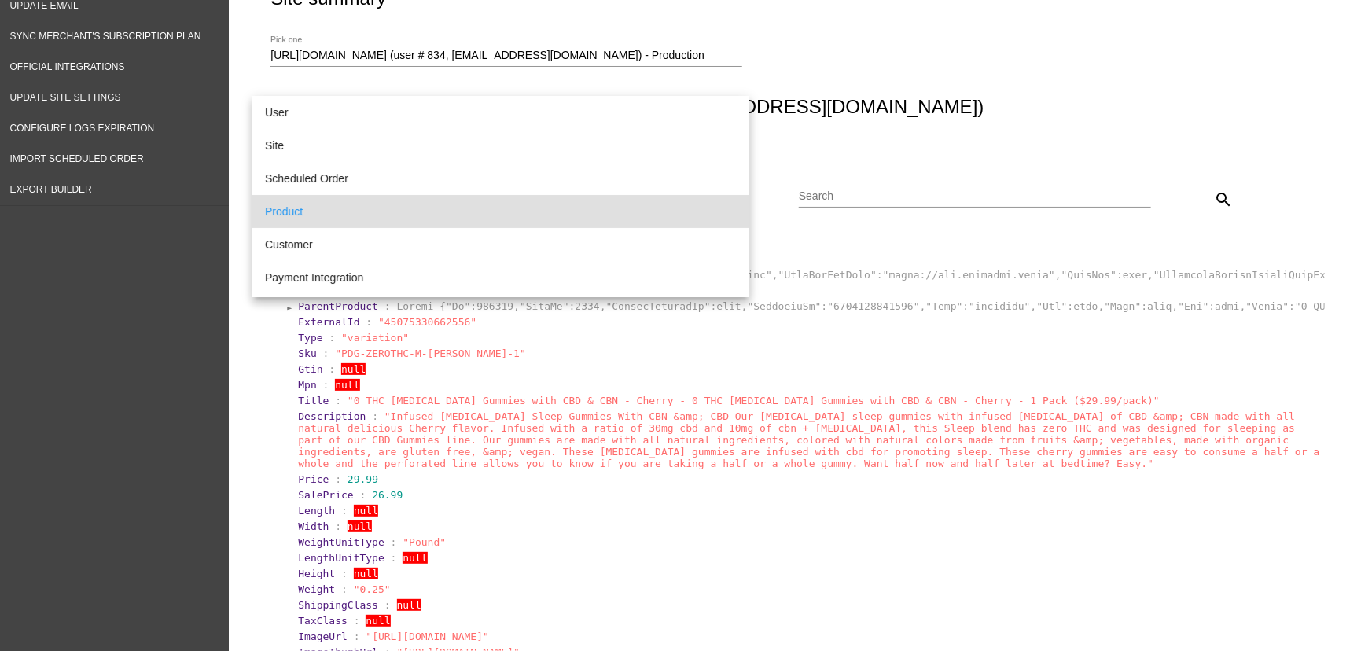
scroll to position [15, 0]
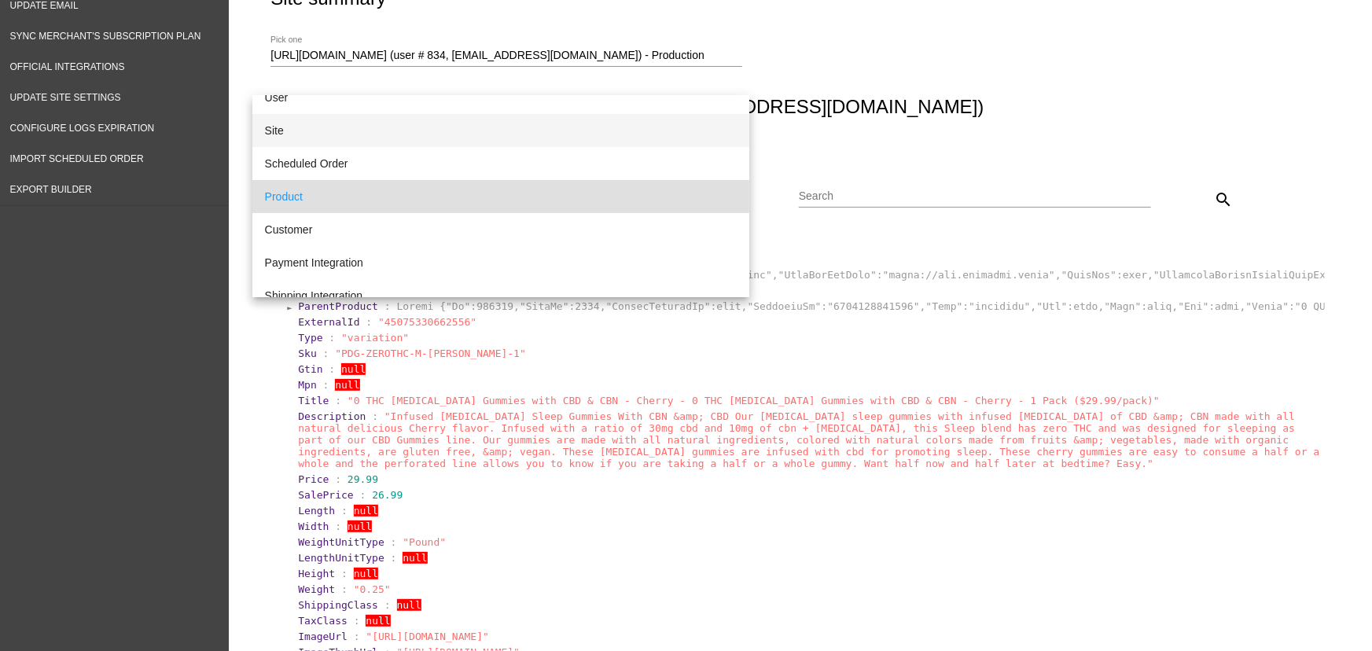
click at [281, 134] on span "Site" at bounding box center [501, 130] width 472 height 33
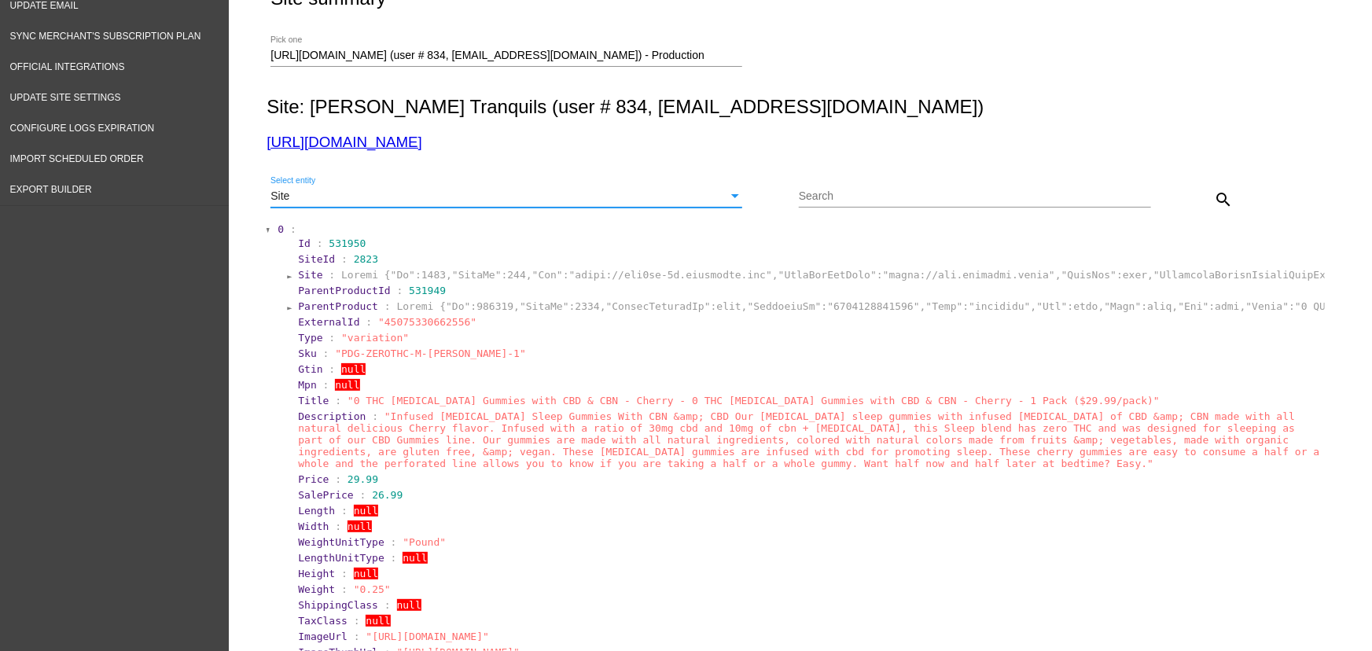
click at [1208, 198] on button "search" at bounding box center [1223, 198] width 31 height 31
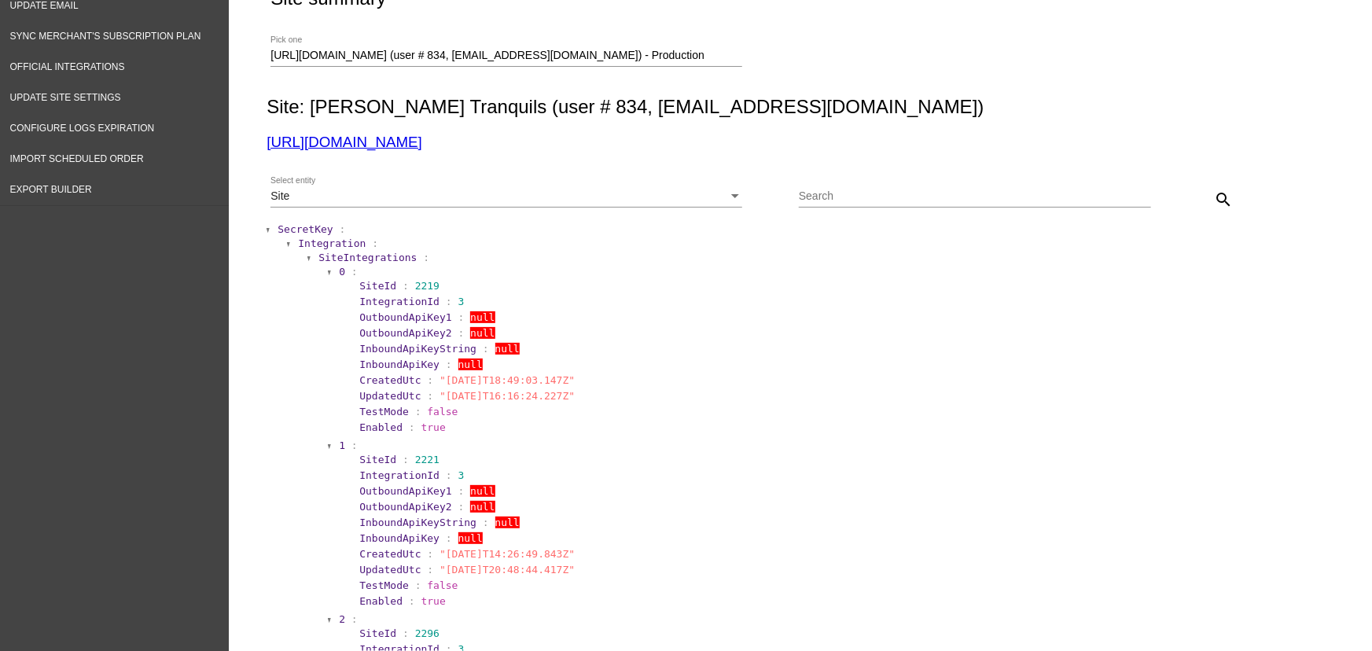
drag, startPoint x: 424, startPoint y: 151, endPoint x: 248, endPoint y: 145, distance: 176.2
copy link "https://fht2jt-8m.myshopify.com"
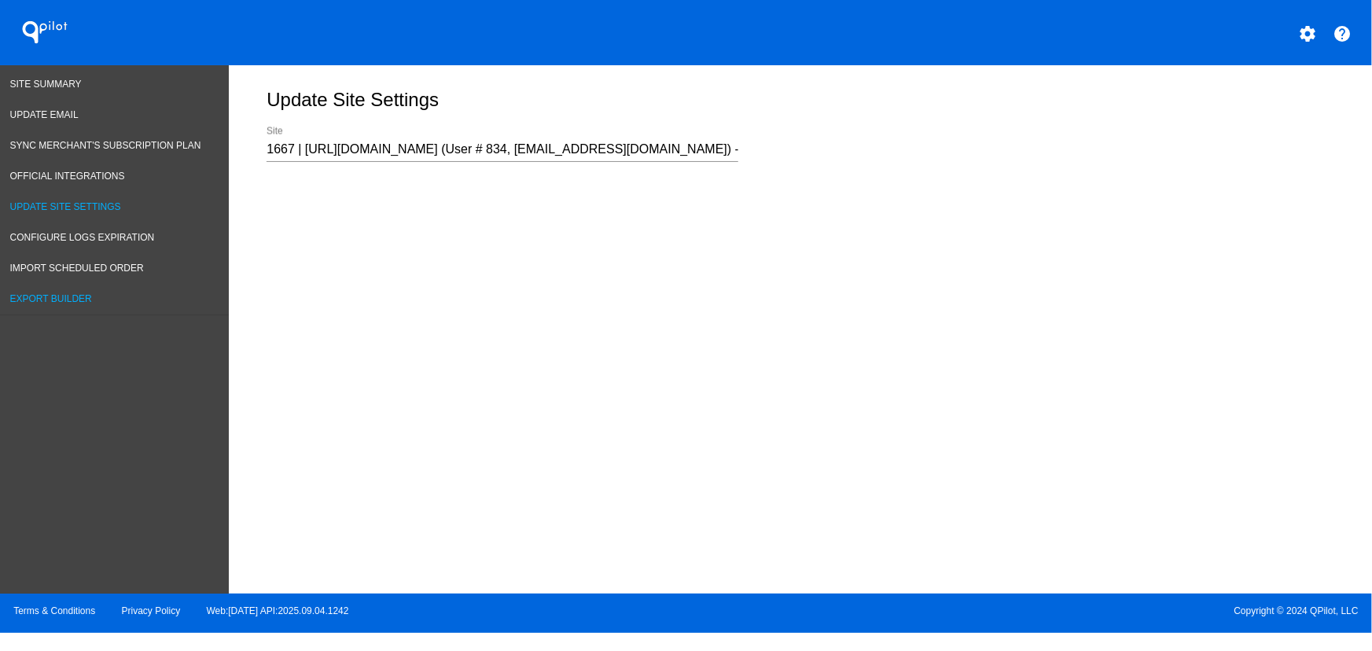
click at [56, 297] on span "Export Builder" at bounding box center [51, 298] width 82 height 11
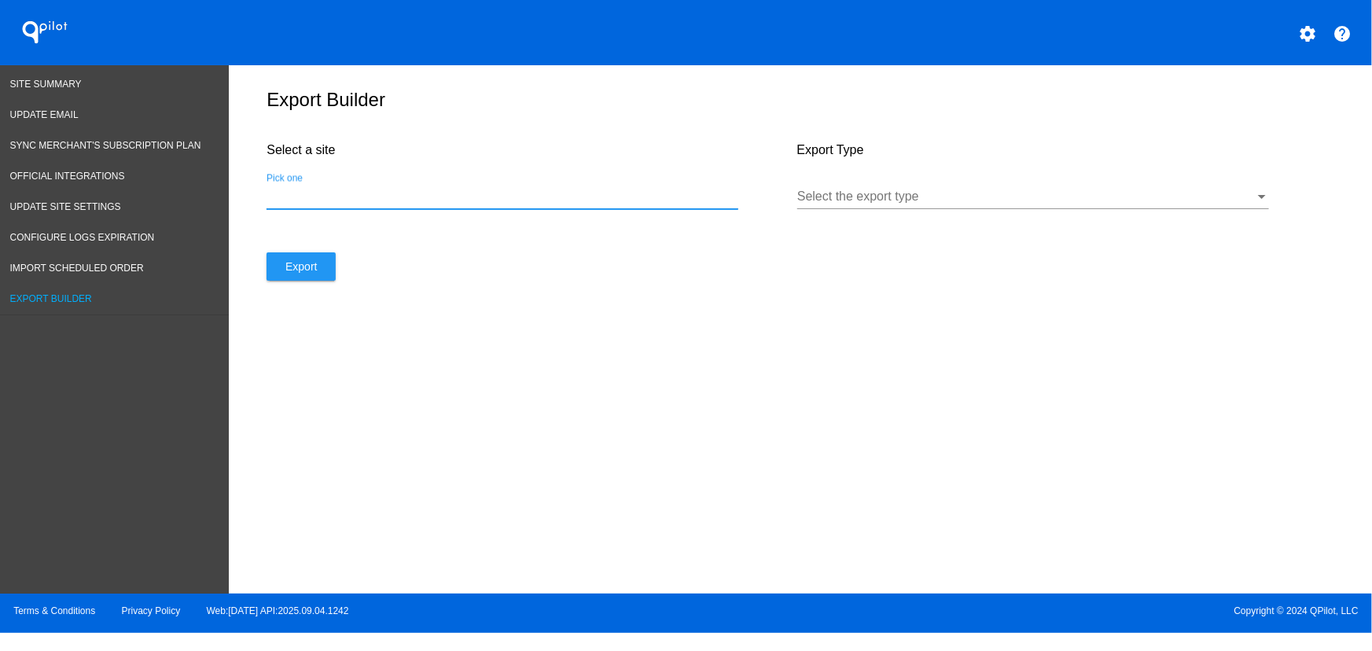
click at [372, 204] on input "Pick one" at bounding box center [503, 196] width 472 height 14
paste input "[URL][DOMAIN_NAME]"
type input "[URL][DOMAIN_NAME]"
click at [81, 267] on span "Import Scheduled Order" at bounding box center [77, 268] width 134 height 11
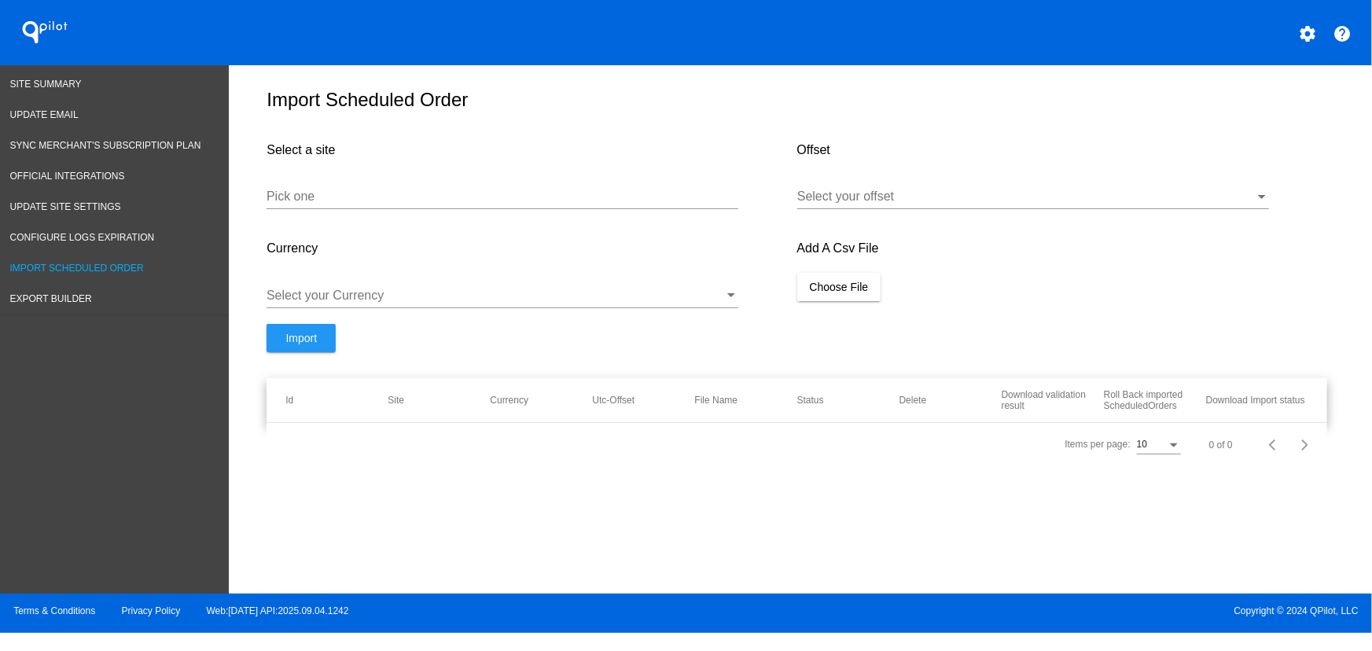
click at [360, 198] on input "Pick one" at bounding box center [503, 196] width 472 height 14
paste input "[URL][DOMAIN_NAME]"
drag, startPoint x: 458, startPoint y: 207, endPoint x: 138, endPoint y: 197, distance: 320.1
click at [138, 197] on div "Site Summary Update Email Sync Merchant's Subscription Plan Official Integratio…" at bounding box center [686, 329] width 1372 height 528
paste input "Number"
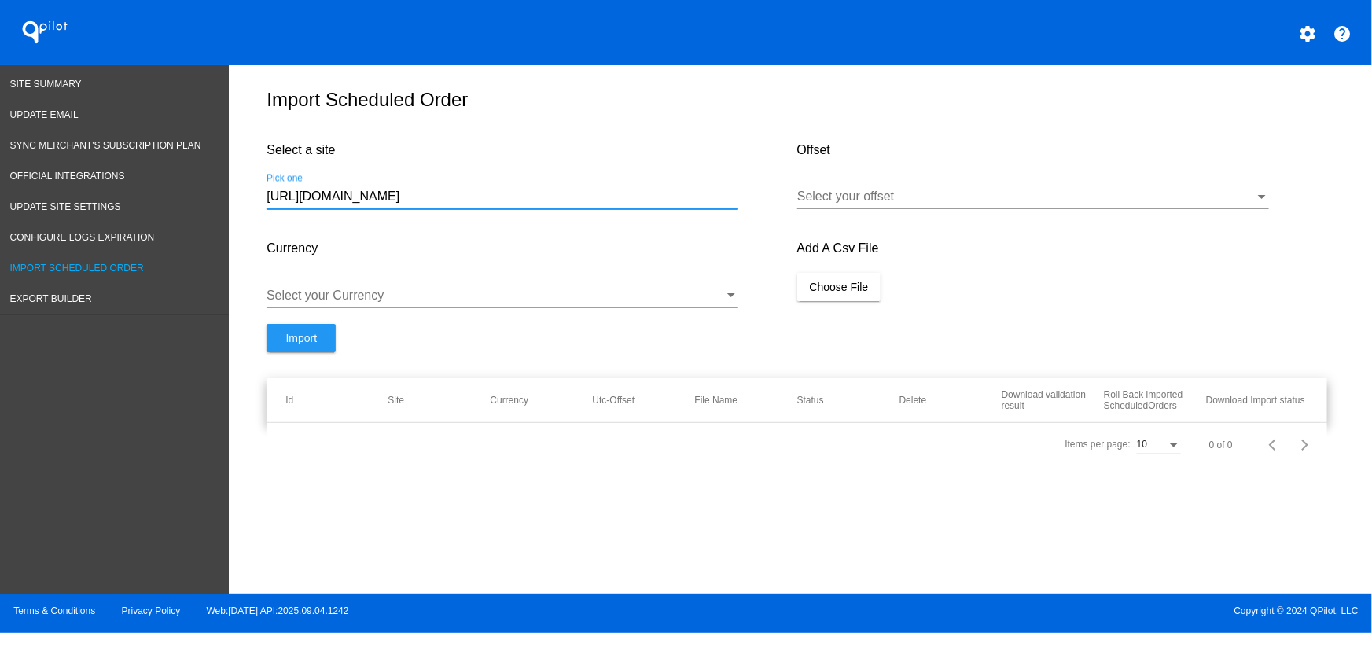
type input "[URL][DOMAIN_NAME]"
click at [874, 204] on div at bounding box center [1026, 196] width 458 height 14
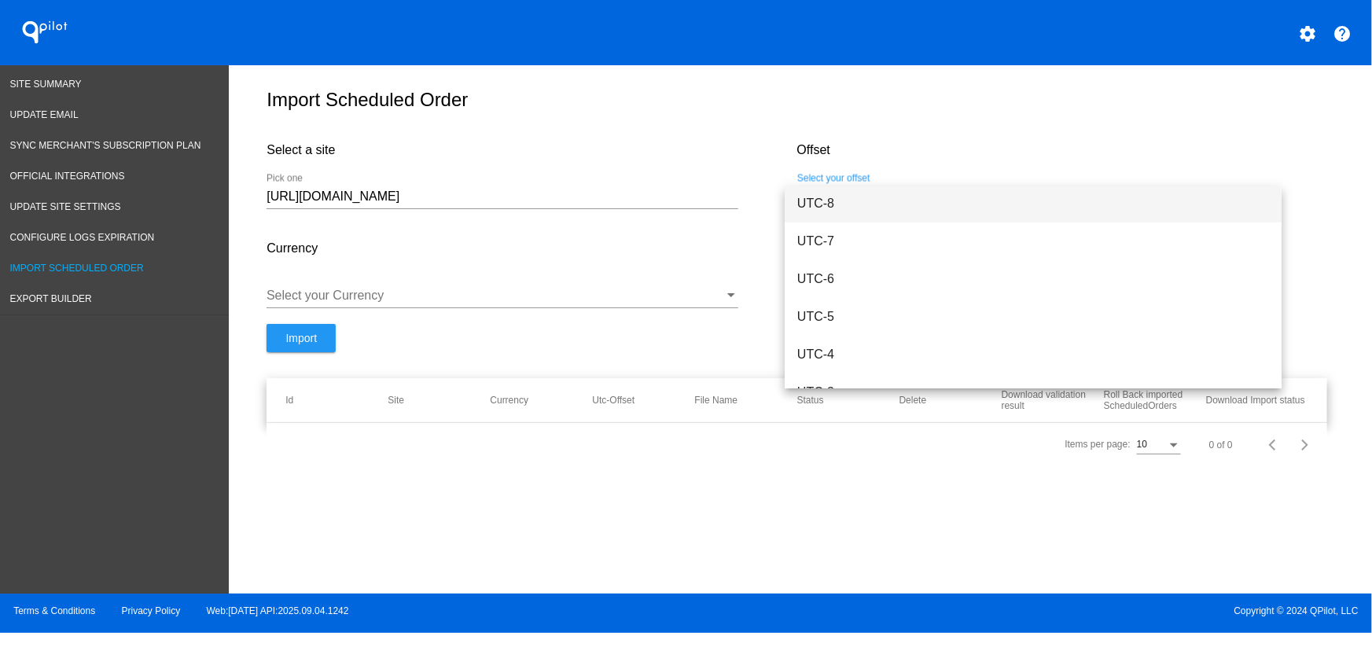
scroll to position [152, 0]
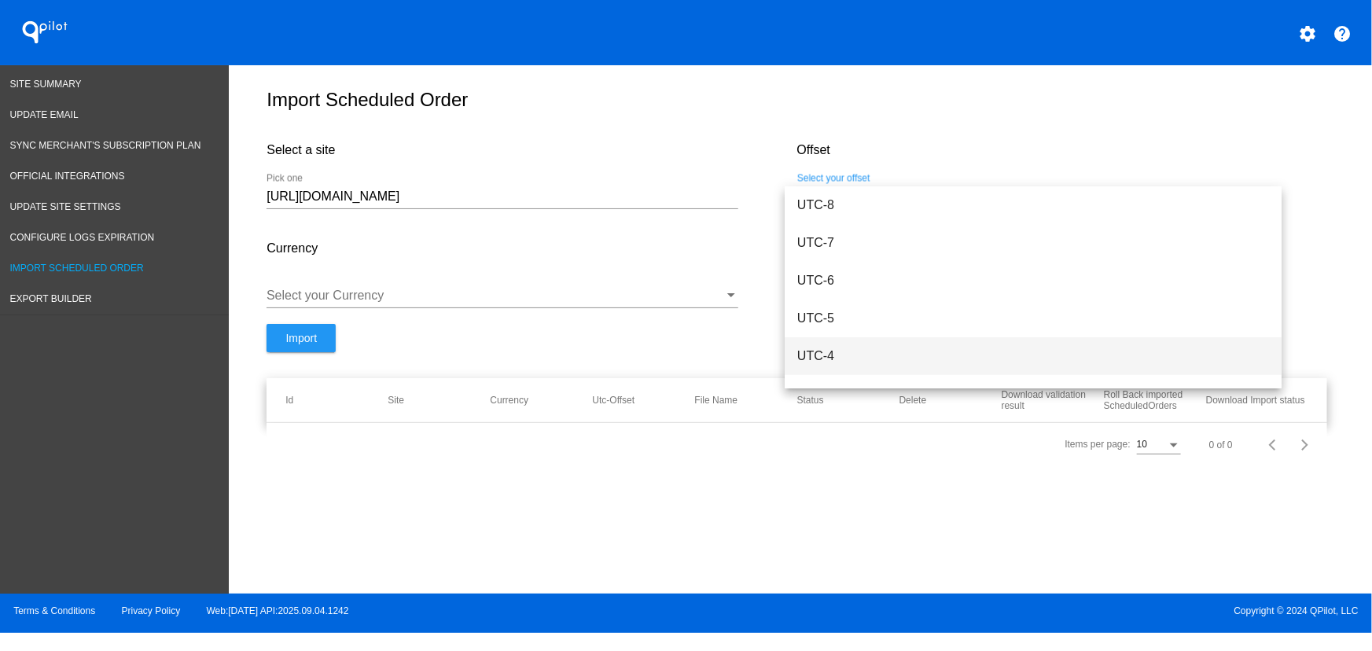
click at [837, 361] on span "UTC-4" at bounding box center [1033, 356] width 472 height 38
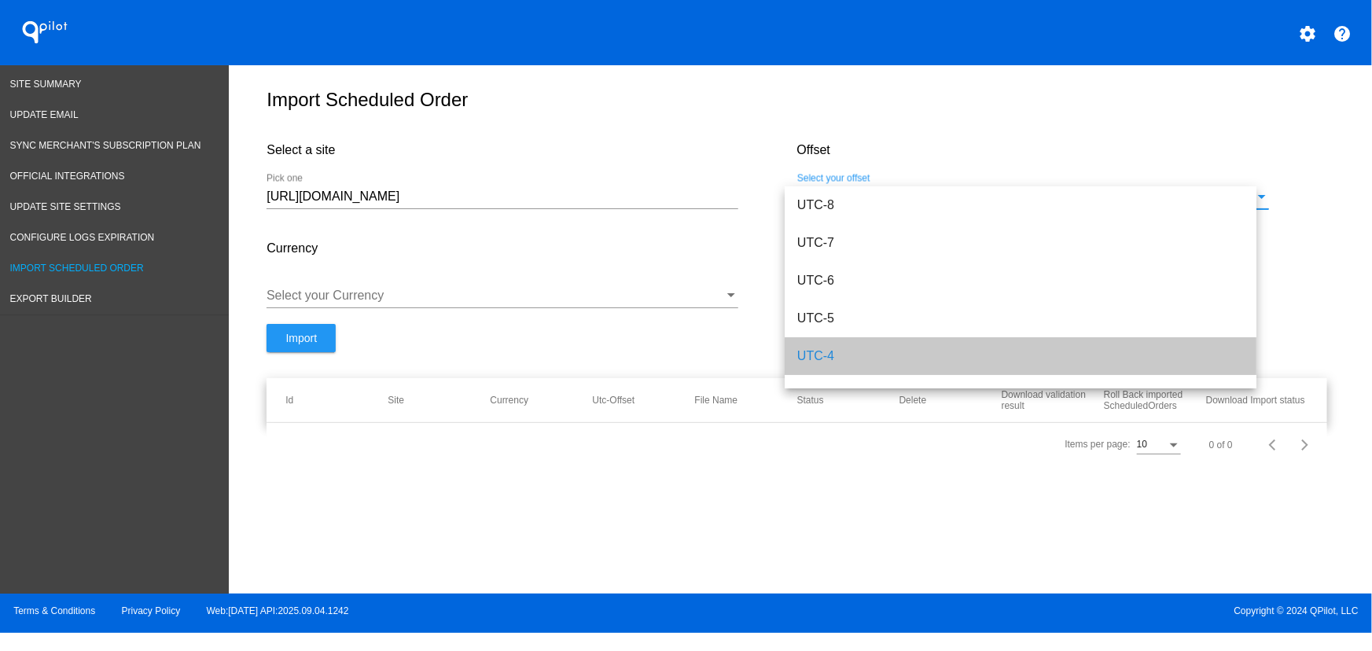
click at [403, 204] on input "[URL][DOMAIN_NAME]" at bounding box center [503, 196] width 472 height 14
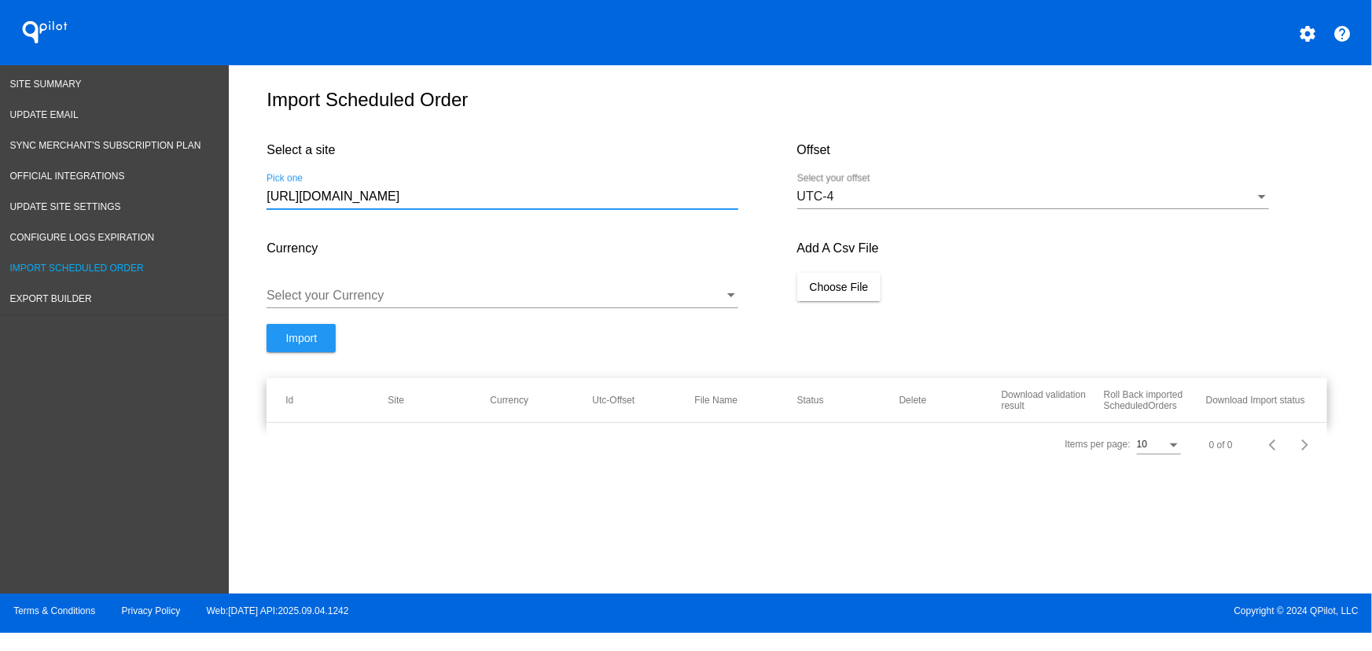
click at [375, 303] on div at bounding box center [496, 296] width 458 height 14
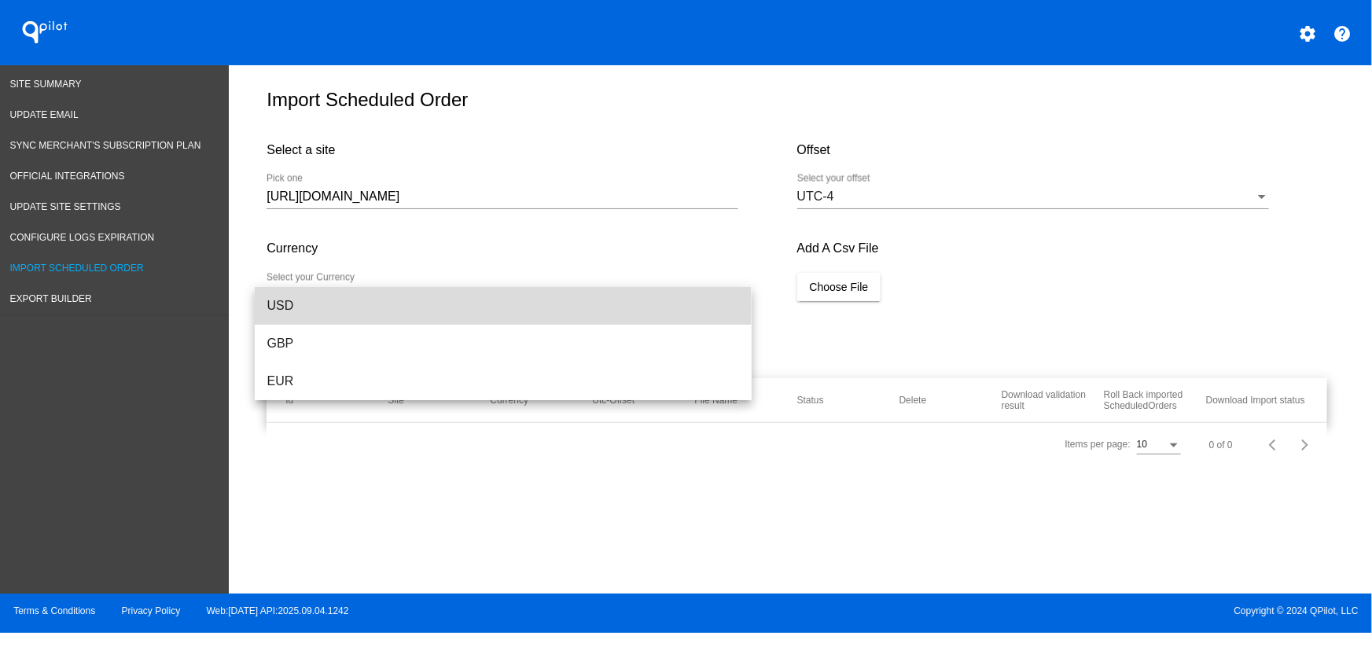
click at [289, 306] on span "USD" at bounding box center [503, 306] width 472 height 38
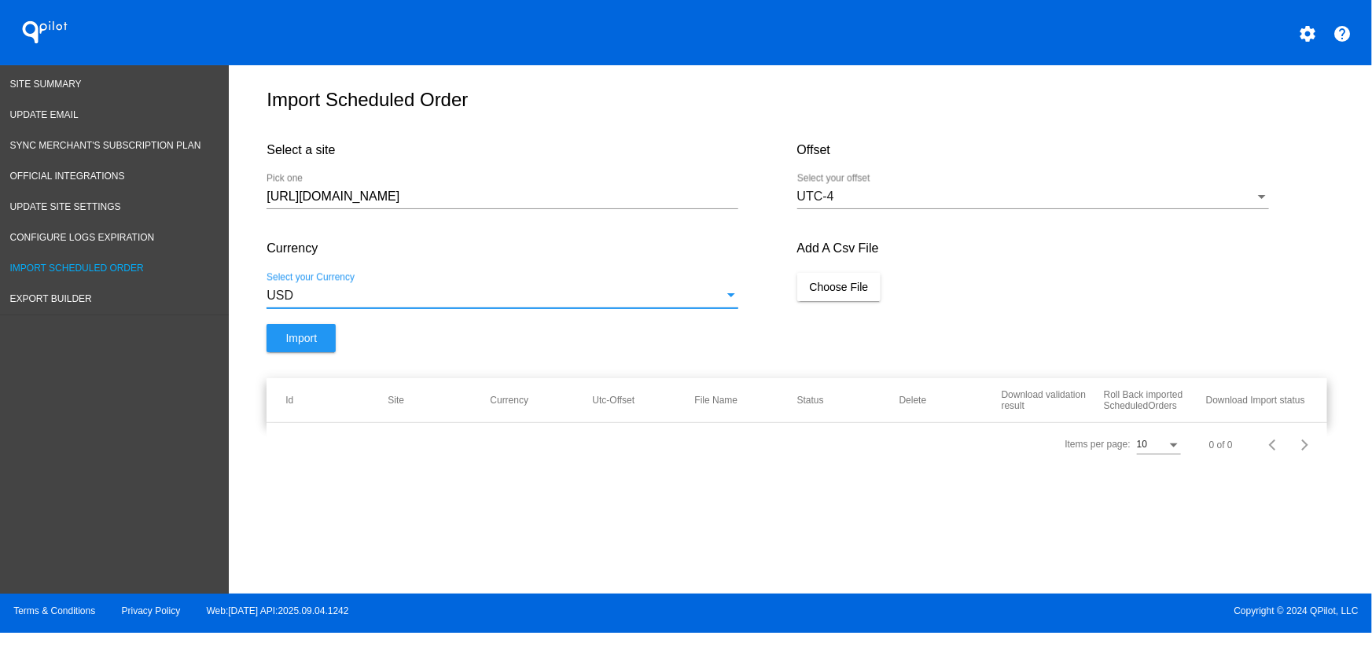
click at [366, 204] on input "[URL][DOMAIN_NAME]" at bounding box center [503, 196] width 472 height 14
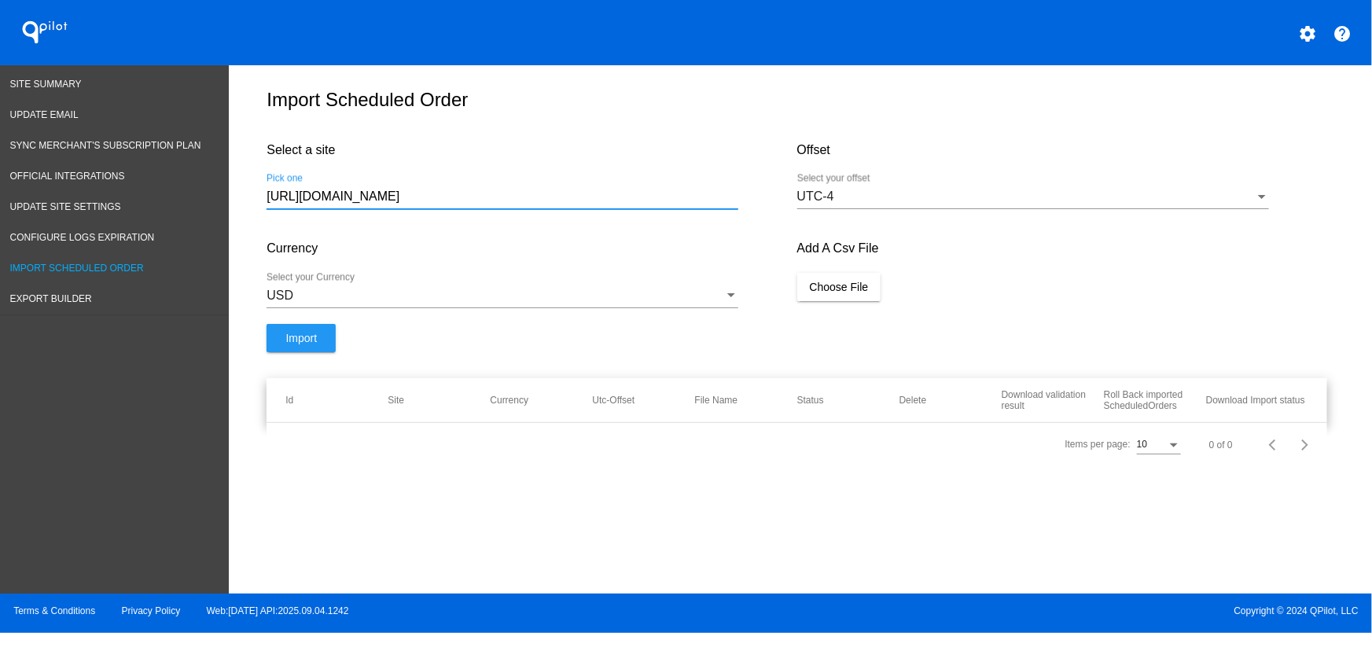
click at [134, 266] on span "Import Scheduled Order" at bounding box center [77, 268] width 134 height 11
drag, startPoint x: 519, startPoint y: 207, endPoint x: 506, endPoint y: 206, distance: 13.4
click at [515, 204] on input "[URL][DOMAIN_NAME]" at bounding box center [503, 196] width 472 height 14
click at [428, 196] on div "https://fht2jt-8m.myshopify.com Pick one" at bounding box center [503, 191] width 472 height 35
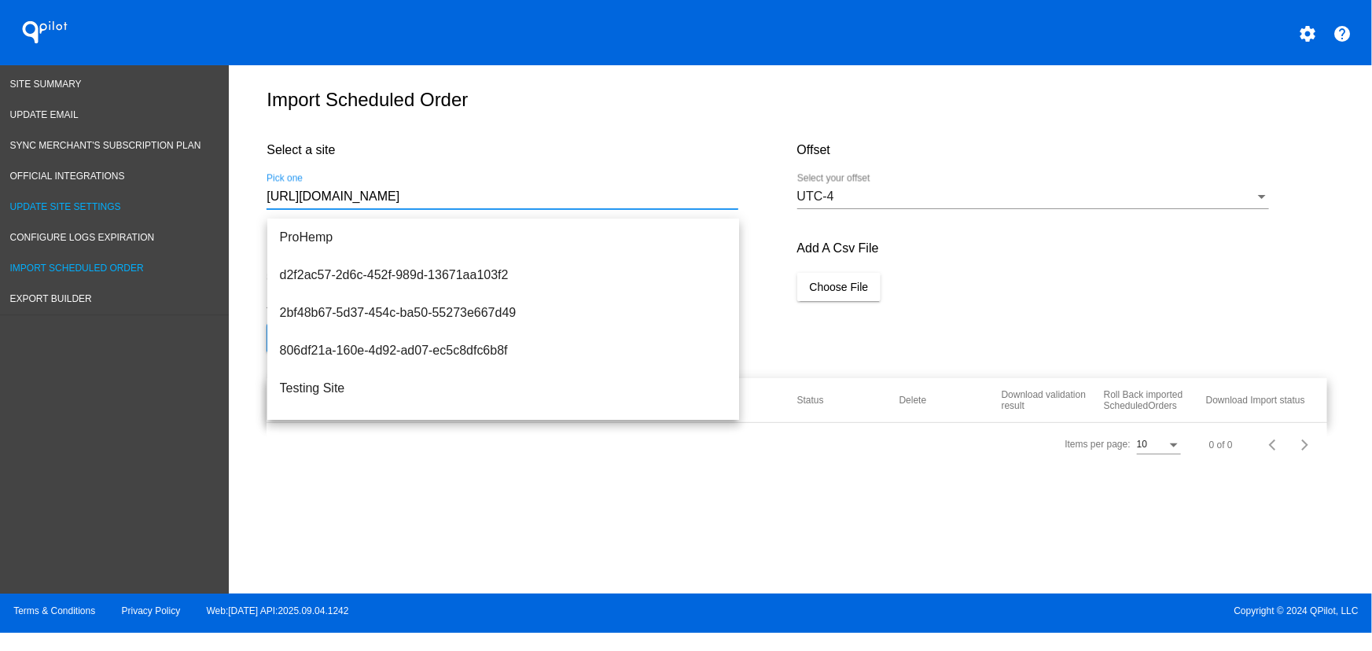
drag, startPoint x: 542, startPoint y: 208, endPoint x: 214, endPoint y: 208, distance: 327.8
click at [214, 208] on div "Site Summary Update Email Sync Merchant's Subscription Plan Official Integratio…" at bounding box center [686, 329] width 1372 height 528
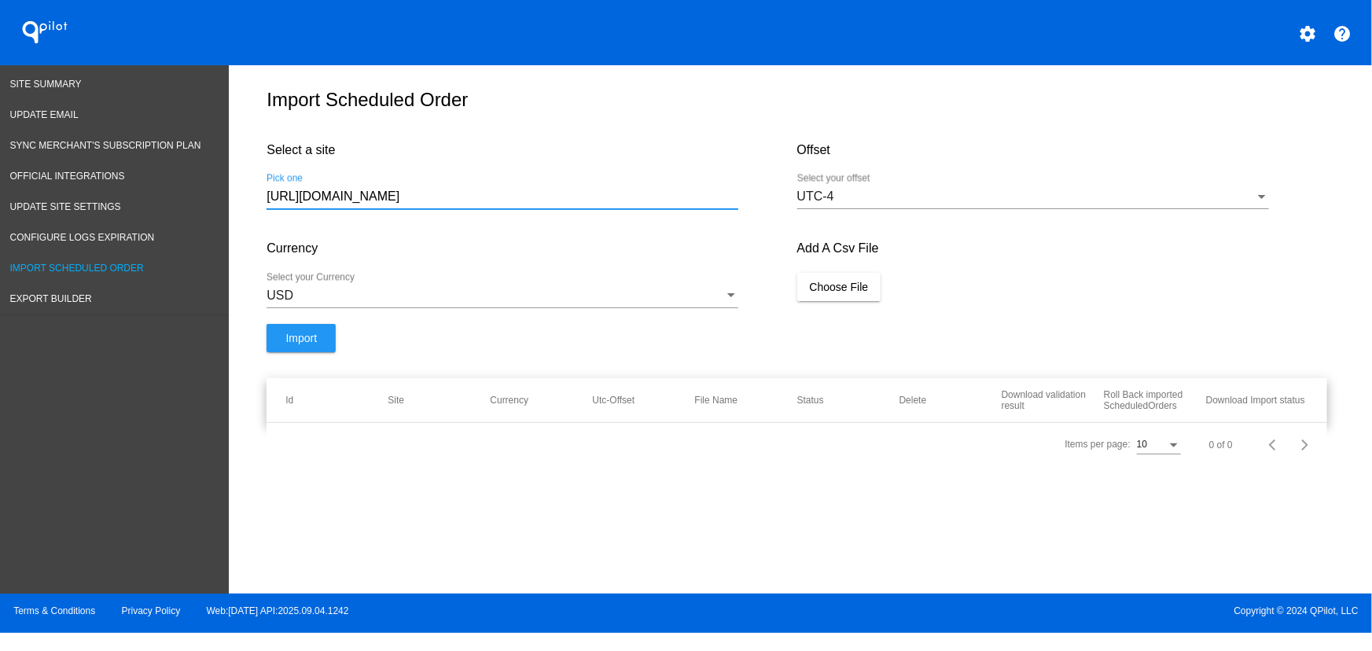
paste input "Number"
click at [458, 201] on input "https://fht2jt-8m.myshopify.com" at bounding box center [503, 196] width 472 height 14
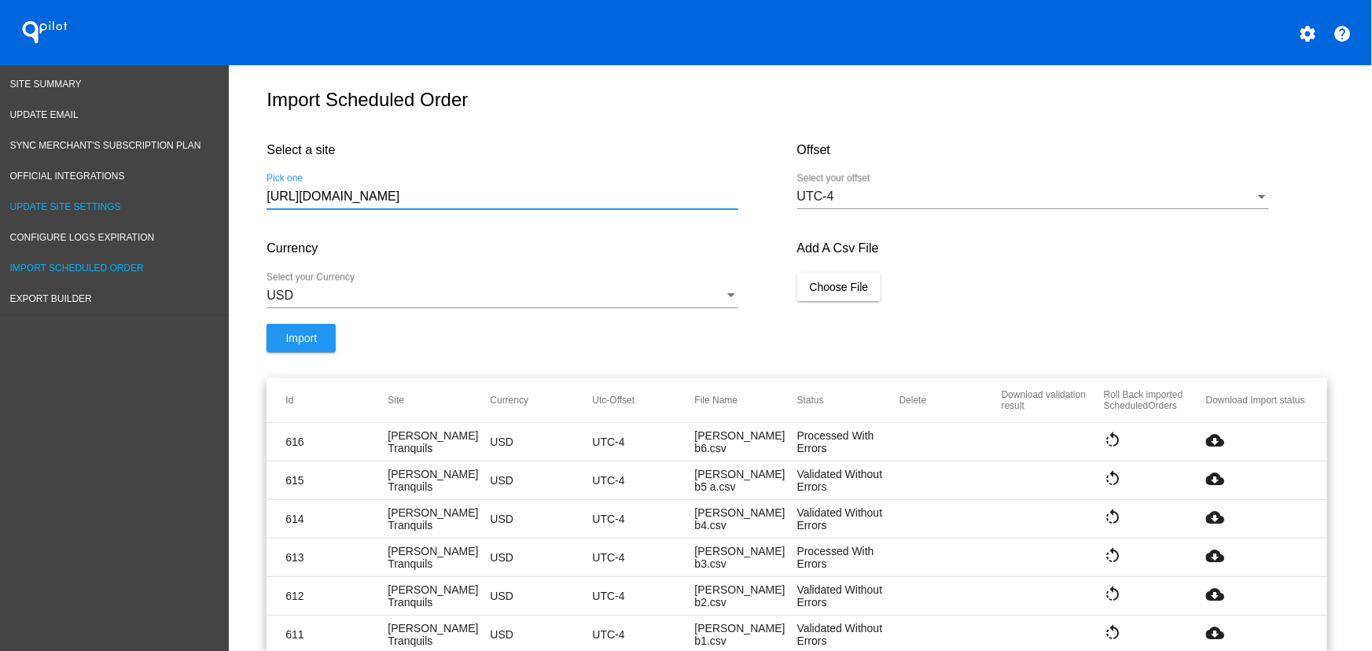
drag, startPoint x: 466, startPoint y: 208, endPoint x: 190, endPoint y: 191, distance: 276.4
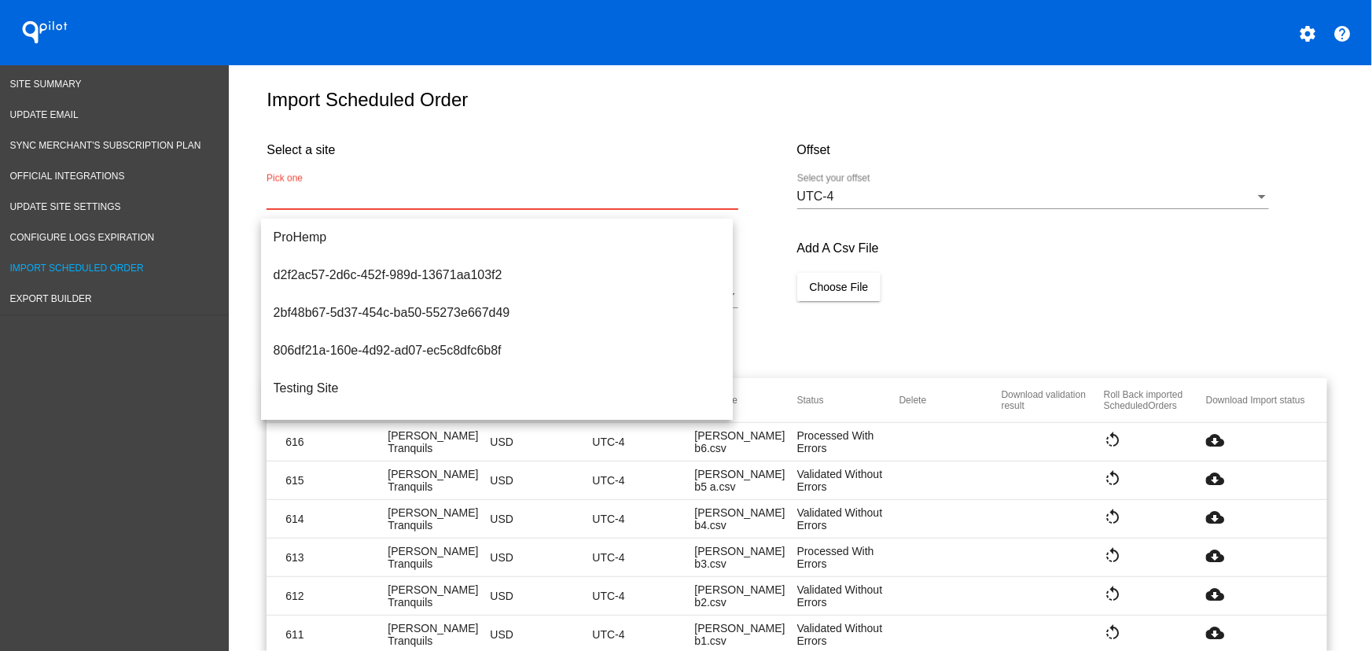
paste input "https://fht2jt-8m.myshopify.com"
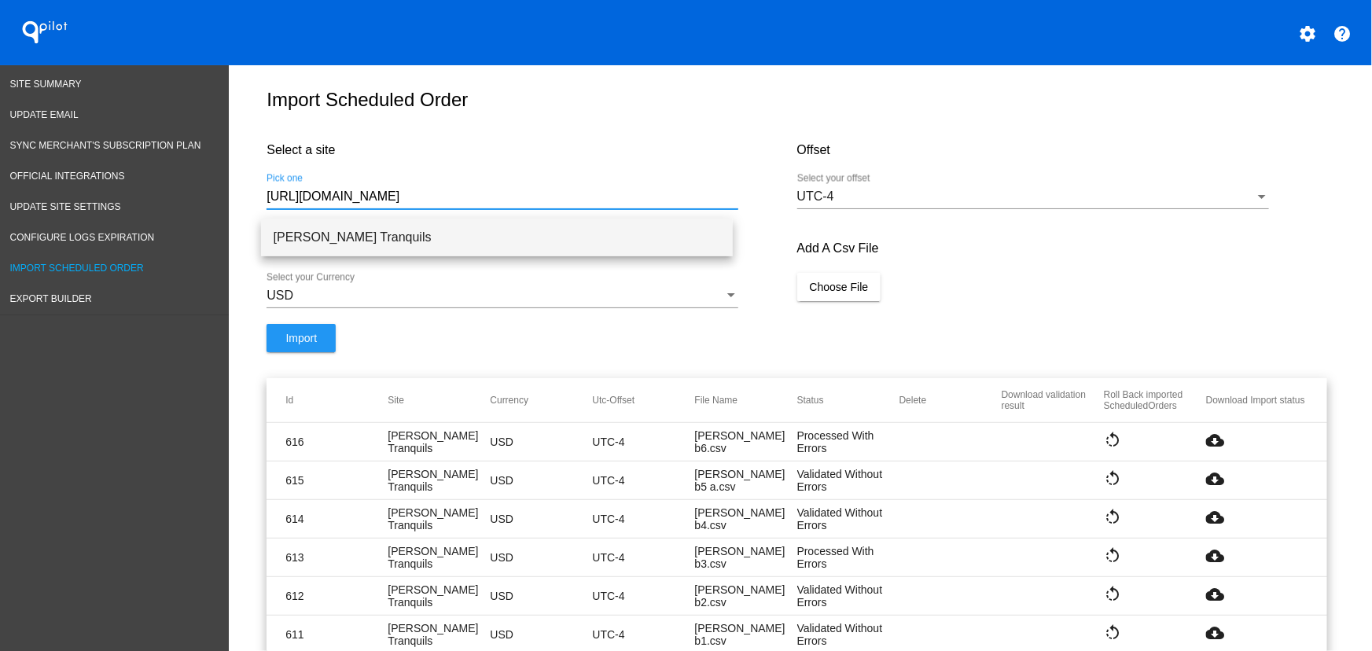
click at [388, 230] on span "[PERSON_NAME] Tranquils" at bounding box center [497, 238] width 447 height 38
type input "[PERSON_NAME] Tranquils"
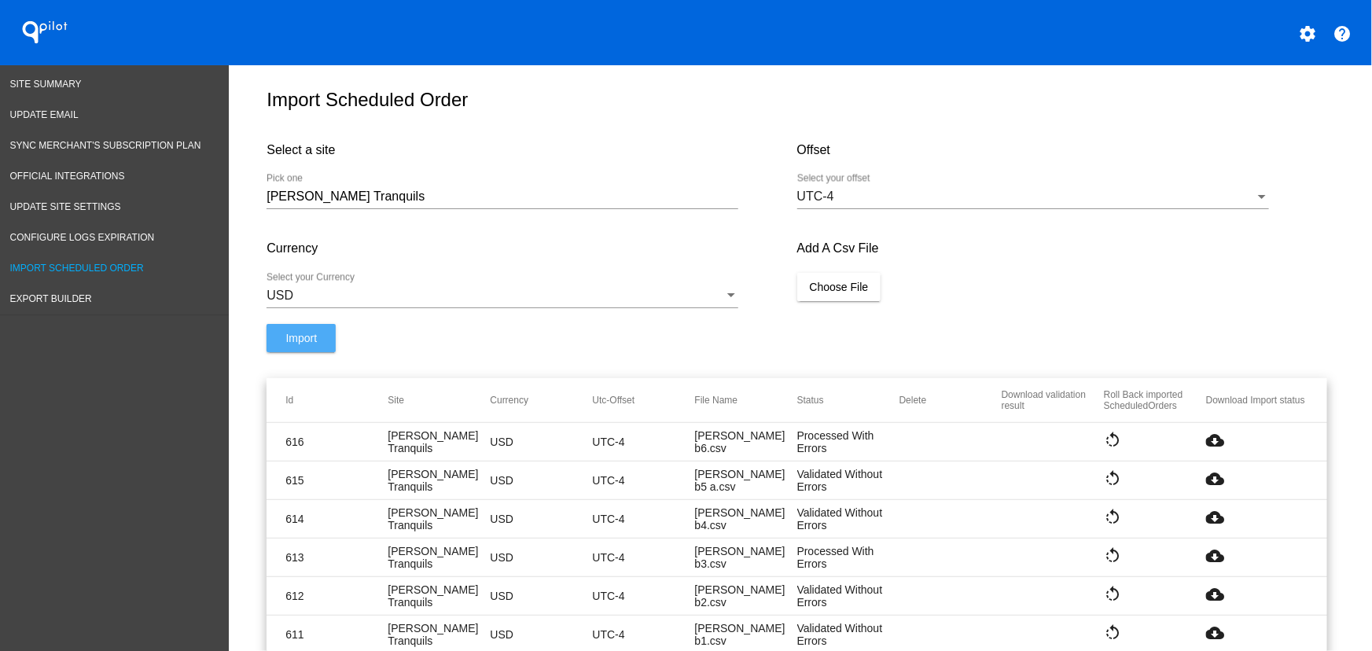
click at [303, 344] on span "Import" at bounding box center [300, 338] width 31 height 13
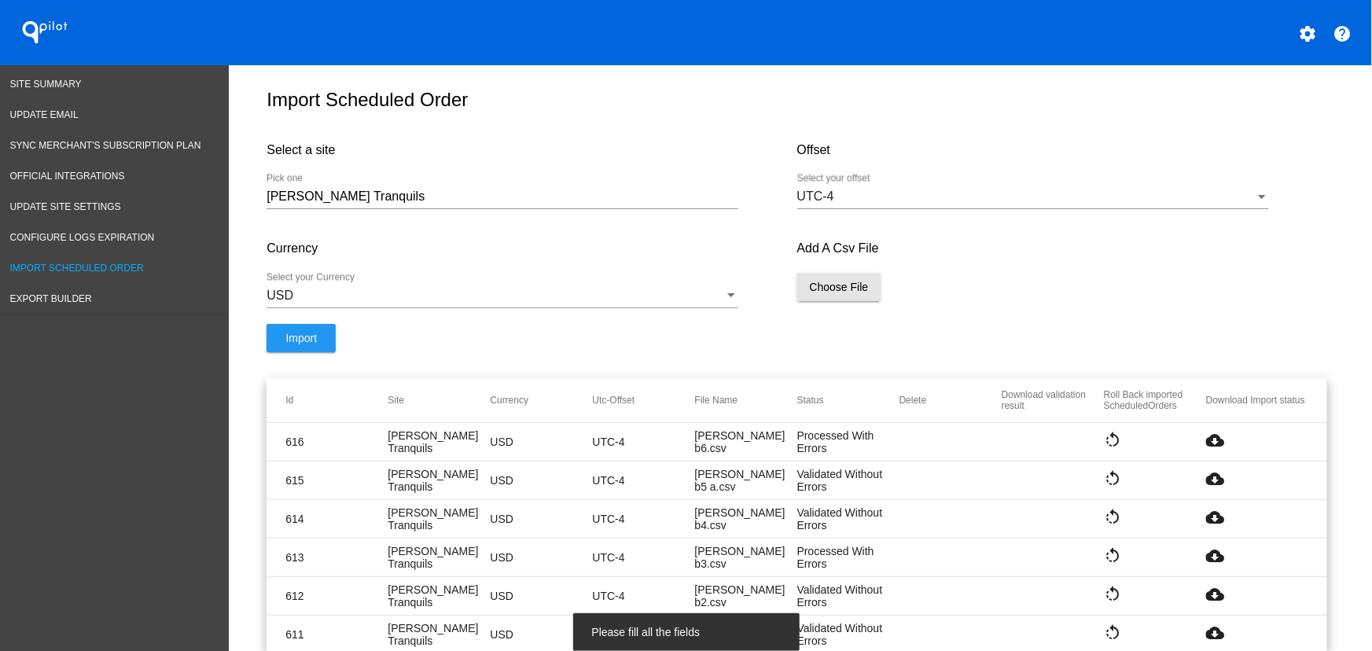
click at [856, 287] on button "Choose File" at bounding box center [839, 287] width 84 height 28
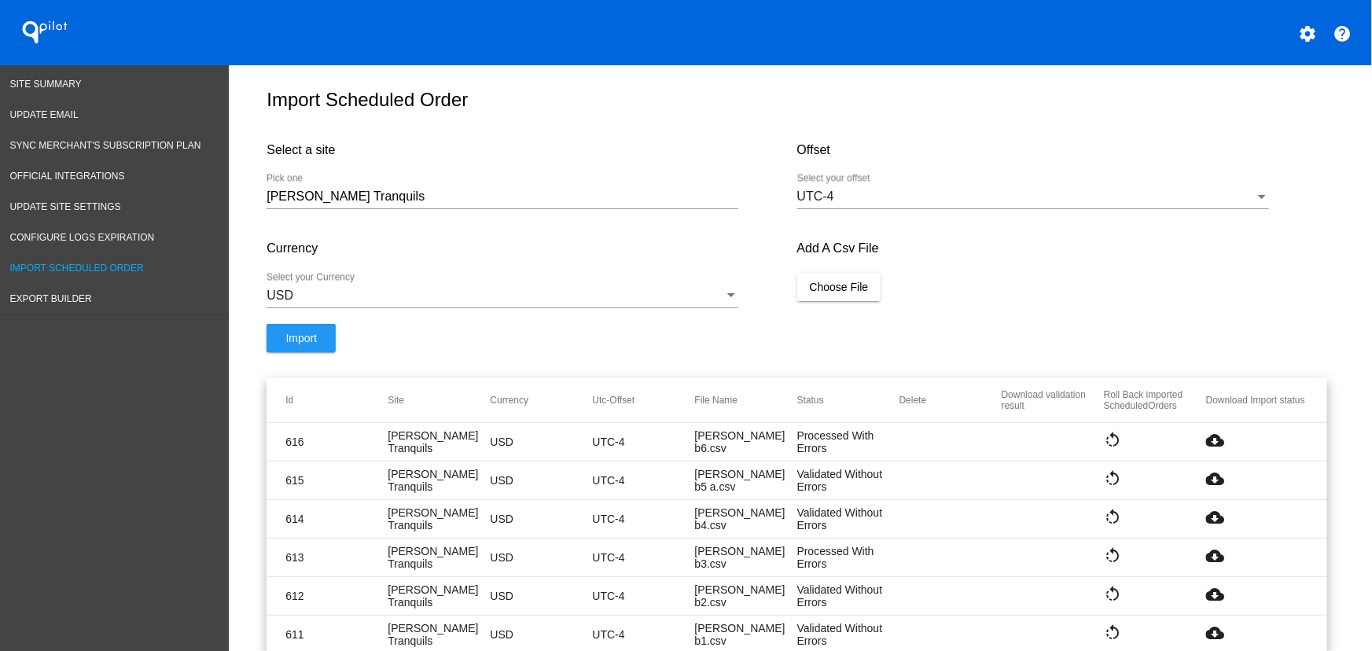
click at [848, 292] on span "Choose File" at bounding box center [839, 287] width 59 height 13
click at [295, 361] on span "Import" at bounding box center [300, 354] width 31 height 13
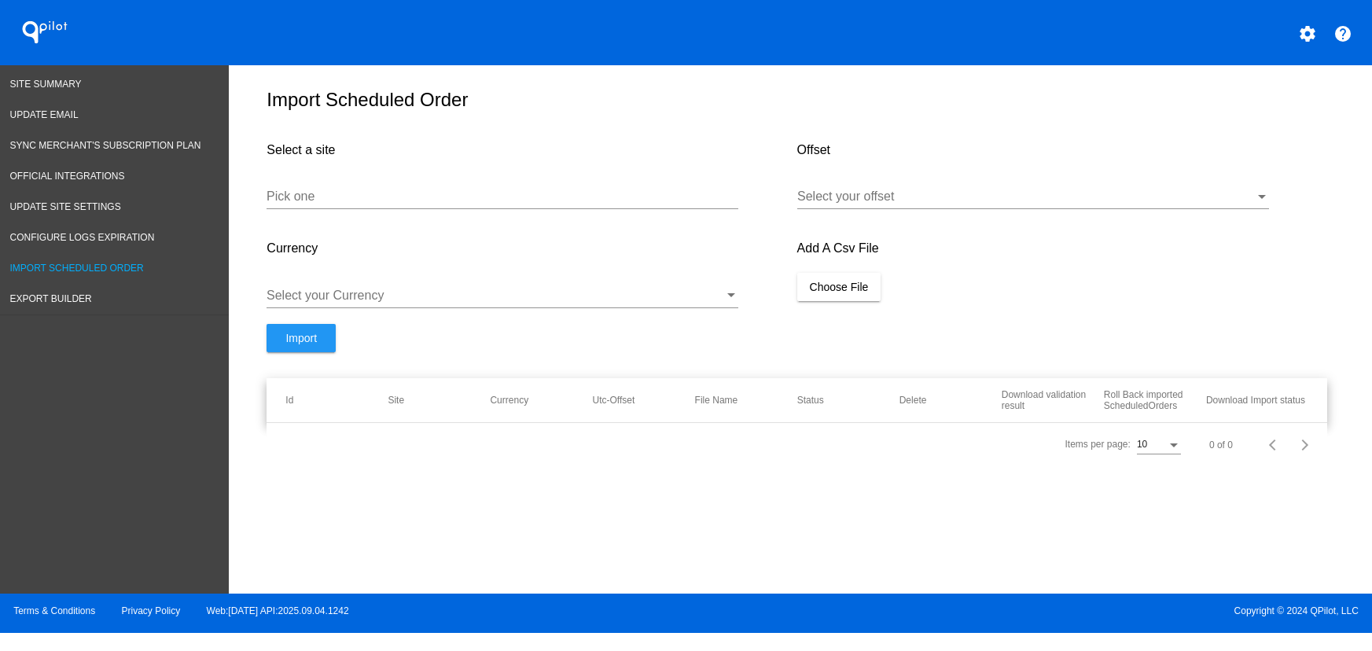
click at [936, 317] on div "Add A Csv File Choose File" at bounding box center [1062, 274] width 530 height 99
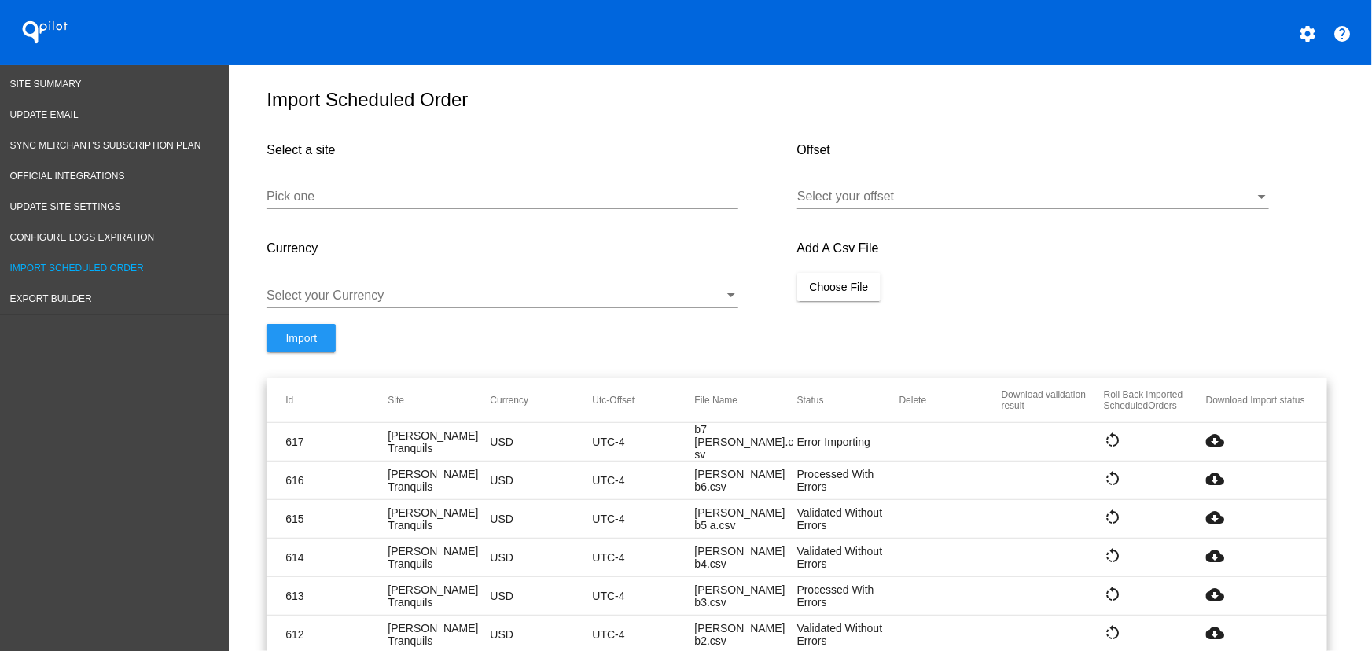
click at [1206, 450] on mat-icon "cloud_download" at bounding box center [1215, 440] width 19 height 19
